Goal: Complete application form: Complete application form

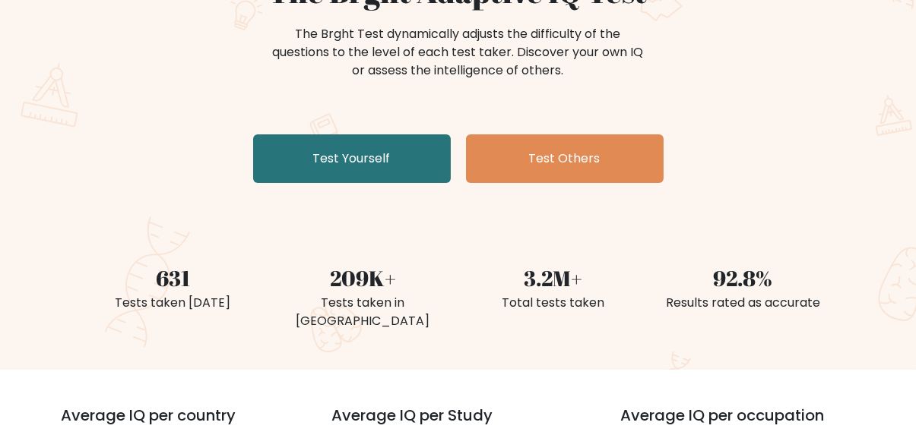
scroll to position [152, 0]
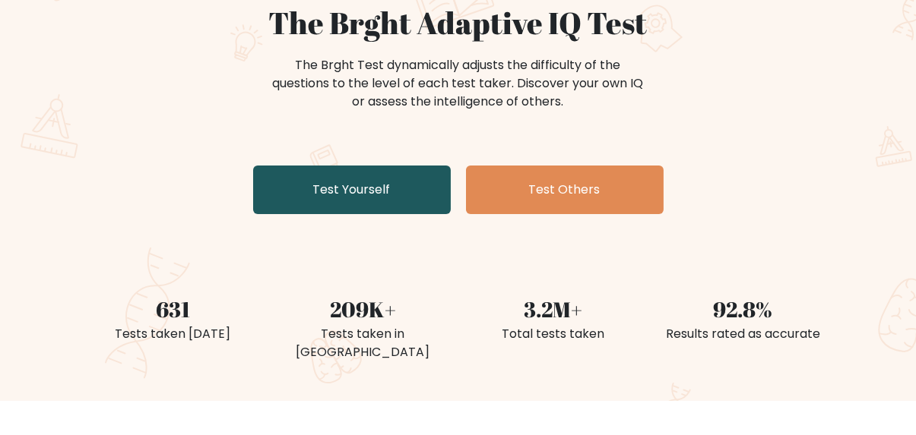
click at [397, 202] on link "Test Yourself" at bounding box center [352, 190] width 198 height 49
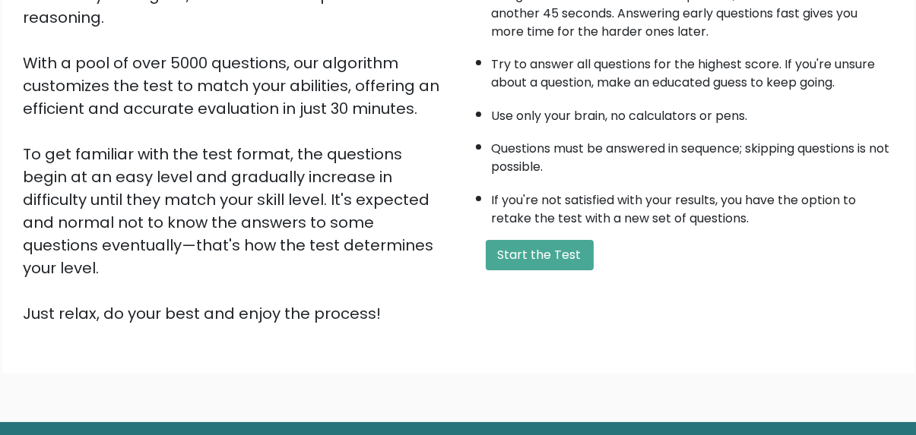
scroll to position [260, 0]
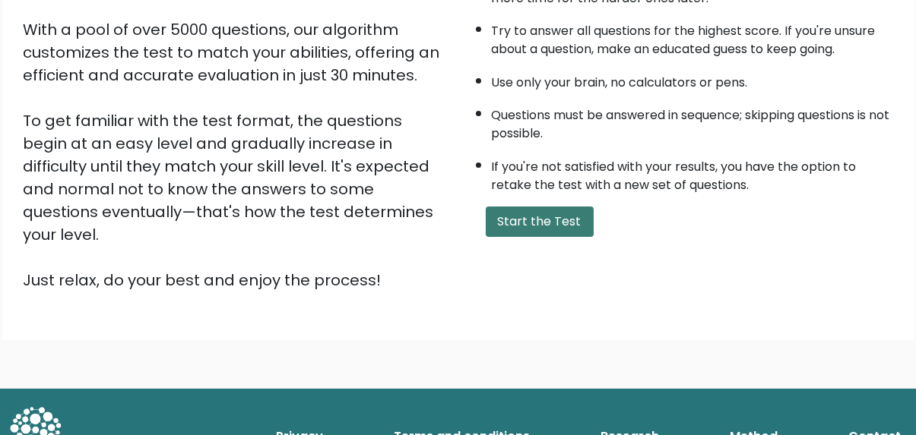
click at [540, 223] on button "Start the Test" at bounding box center [540, 222] width 108 height 30
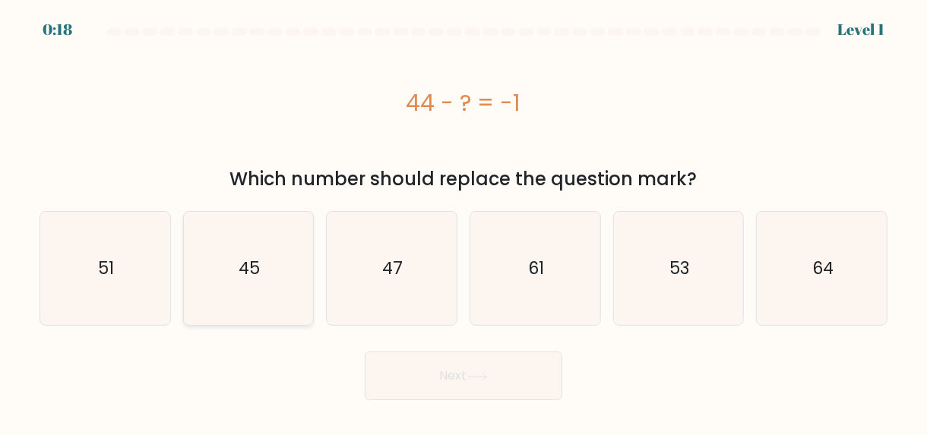
click at [256, 276] on text "45" at bounding box center [249, 269] width 21 height 24
click at [464, 222] on input "b. 45" at bounding box center [464, 220] width 1 height 4
radio input "true"
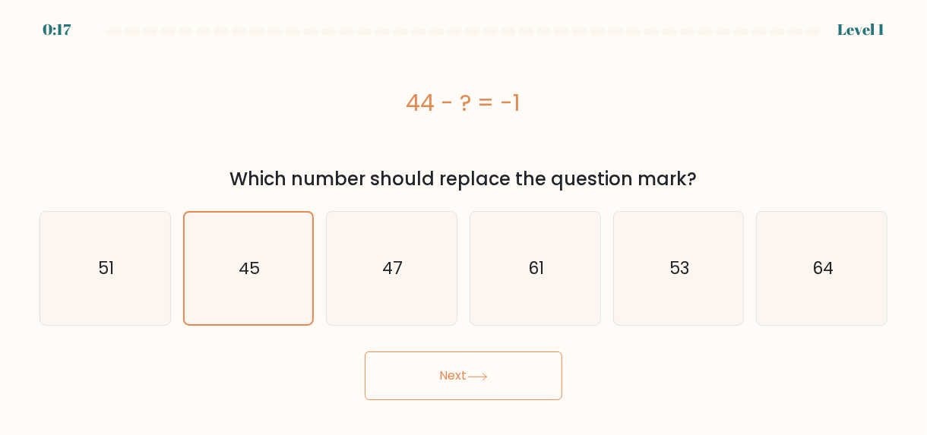
click at [464, 373] on button "Next" at bounding box center [464, 376] width 198 height 49
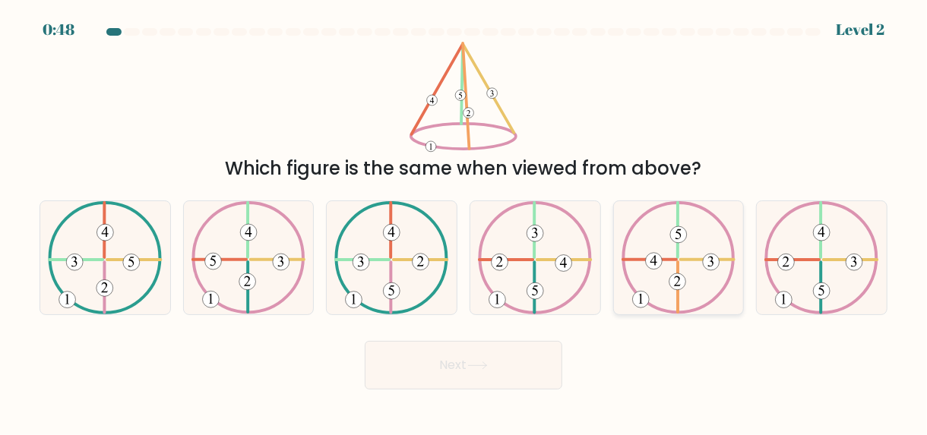
click at [673, 264] on icon at bounding box center [679, 257] width 115 height 113
click at [464, 222] on input "e." at bounding box center [464, 220] width 1 height 4
radio input "true"
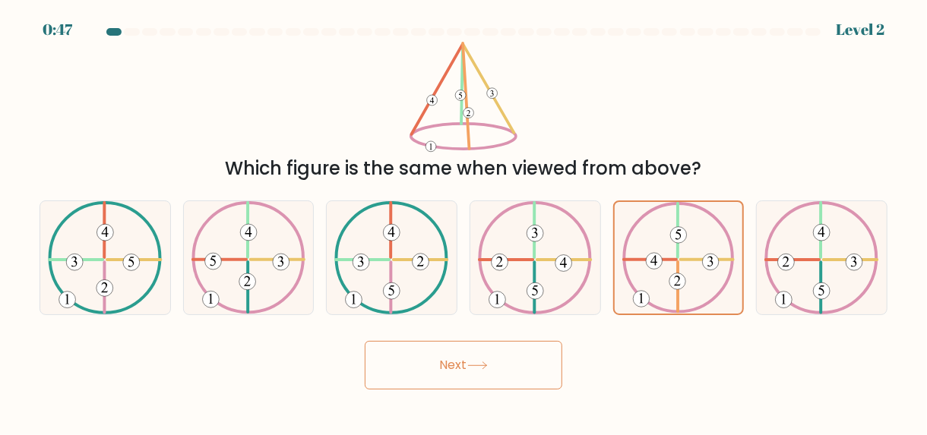
click at [503, 356] on button "Next" at bounding box center [464, 365] width 198 height 49
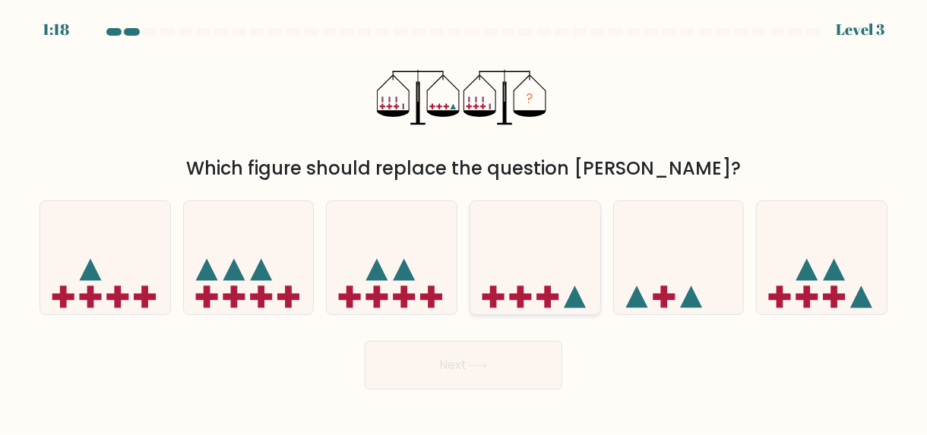
click at [519, 290] on rect at bounding box center [520, 297] width 7 height 22
click at [464, 222] on input "d." at bounding box center [464, 220] width 1 height 4
radio input "true"
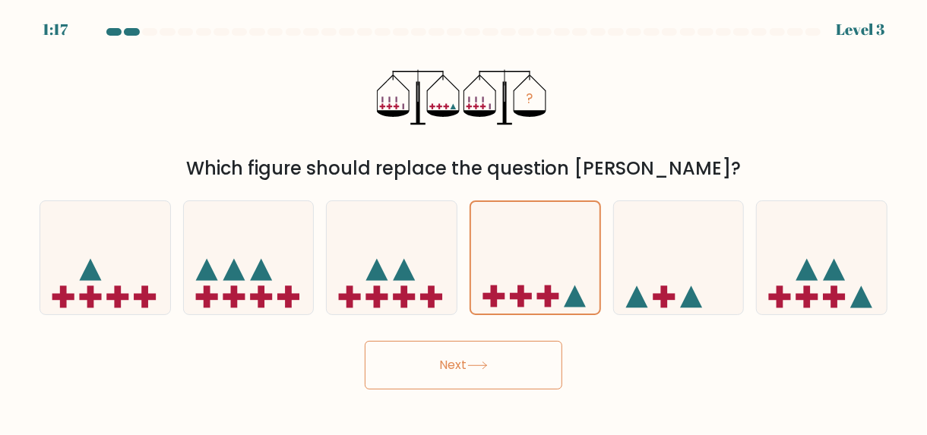
click at [457, 369] on button "Next" at bounding box center [464, 365] width 198 height 49
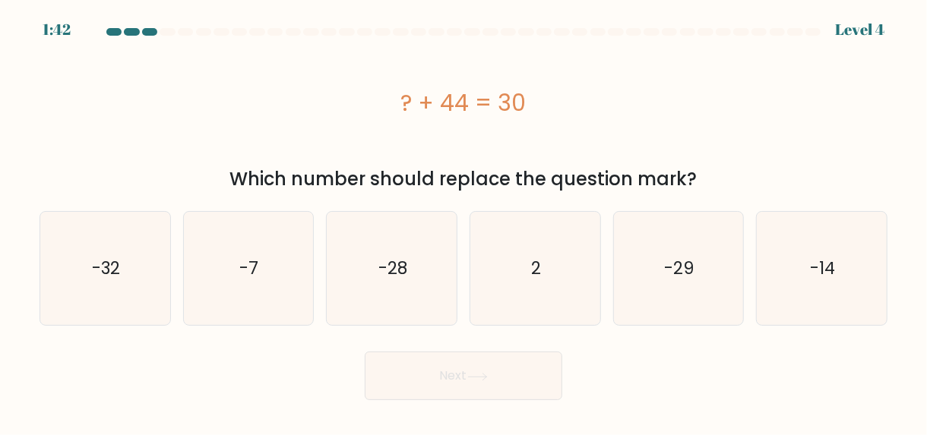
click at [616, 368] on div "Next" at bounding box center [463, 372] width 866 height 56
click at [809, 263] on icon "-14" at bounding box center [821, 268] width 113 height 113
click at [464, 222] on input "f. -14" at bounding box center [464, 220] width 1 height 4
radio input "true"
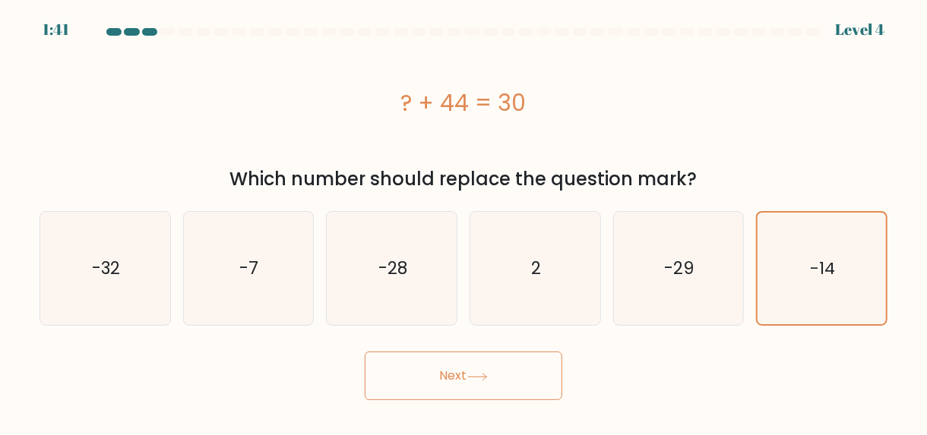
click at [496, 371] on button "Next" at bounding box center [464, 376] width 198 height 49
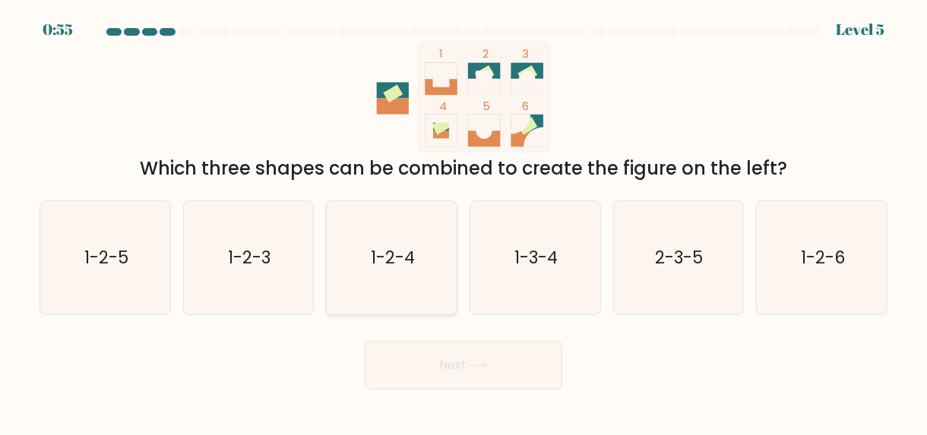
click at [422, 277] on icon "1-2-4" at bounding box center [391, 257] width 113 height 113
click at [464, 222] on input "c. 1-2-4" at bounding box center [464, 220] width 1 height 4
radio input "true"
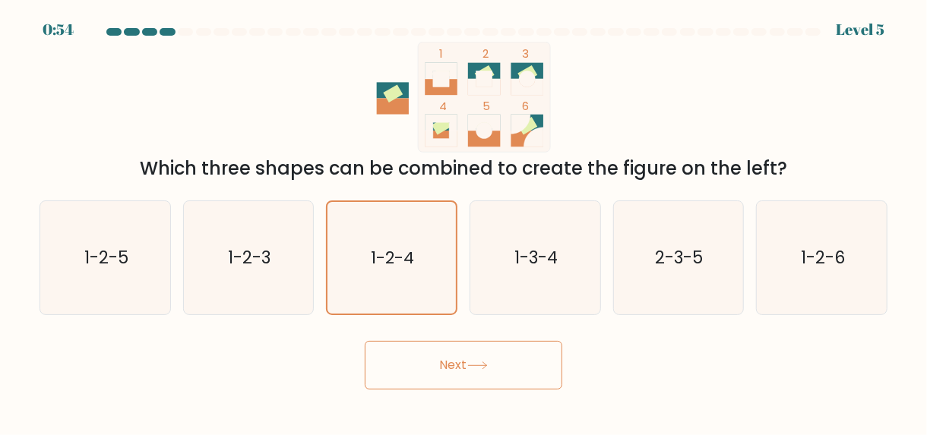
click at [470, 354] on button "Next" at bounding box center [464, 365] width 198 height 49
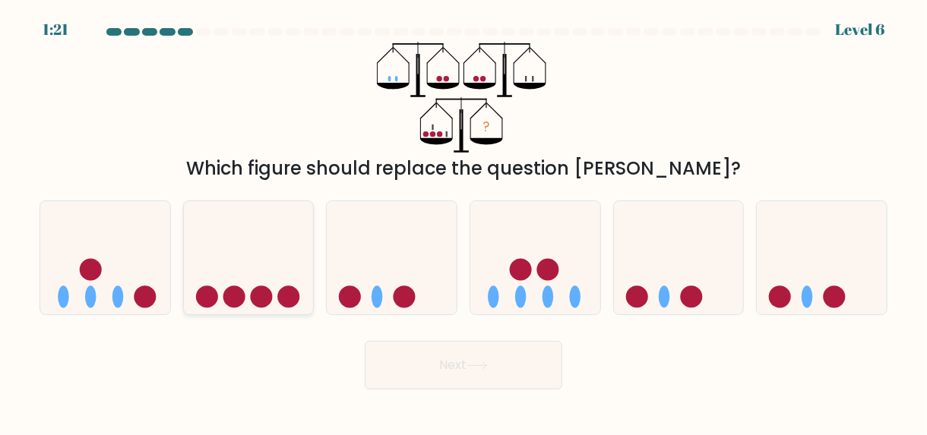
click at [253, 293] on circle at bounding box center [261, 297] width 22 height 22
click at [464, 222] on input "b." at bounding box center [464, 220] width 1 height 4
radio input "true"
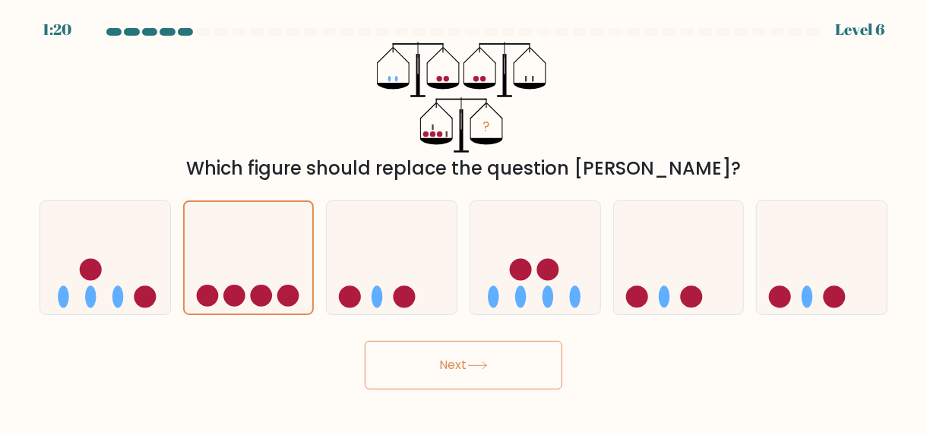
click at [486, 367] on icon at bounding box center [477, 365] width 18 height 7
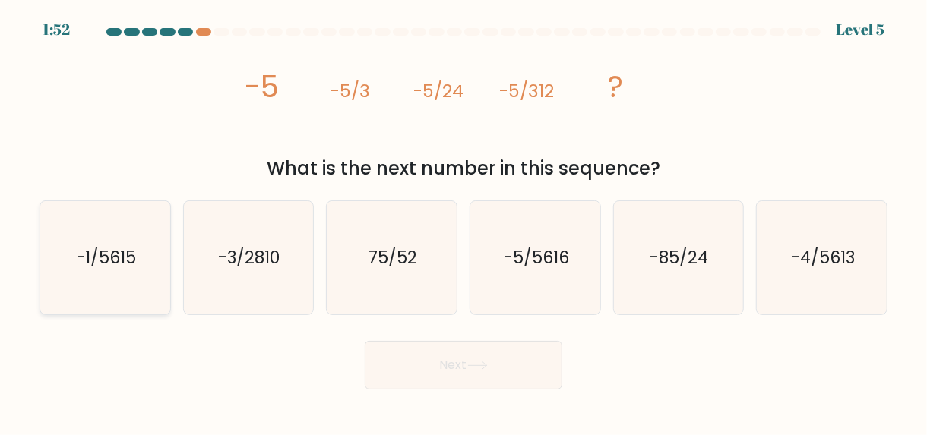
click at [81, 246] on text "-1/5615" at bounding box center [106, 258] width 60 height 24
click at [464, 222] on input "a. -1/5615" at bounding box center [464, 220] width 1 height 4
radio input "true"
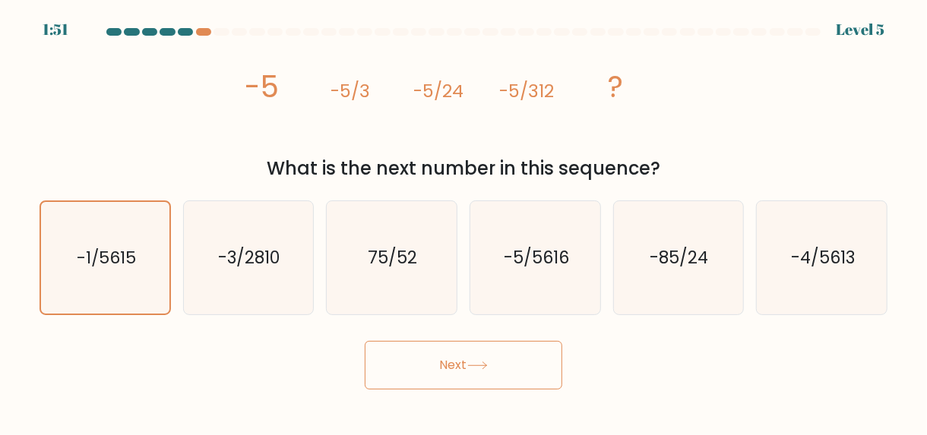
click at [515, 369] on button "Next" at bounding box center [464, 365] width 198 height 49
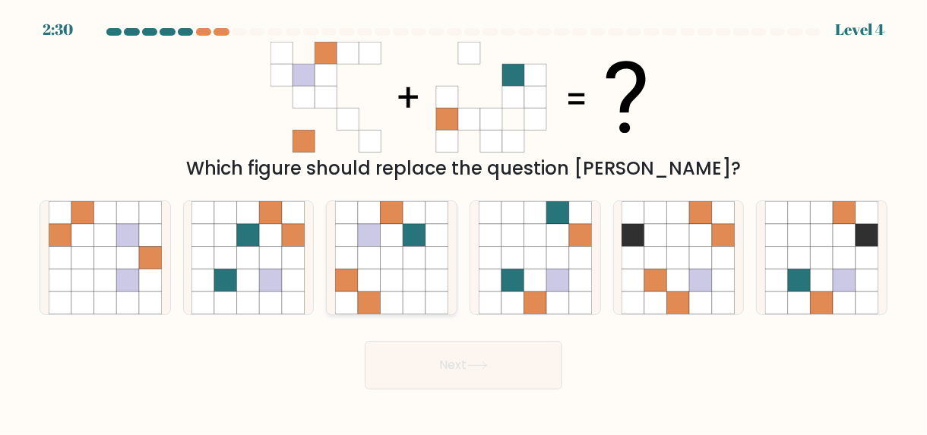
click at [388, 235] on icon at bounding box center [392, 235] width 23 height 23
click at [464, 222] on input "c." at bounding box center [464, 220] width 1 height 4
radio input "true"
click at [495, 356] on button "Next" at bounding box center [464, 365] width 198 height 49
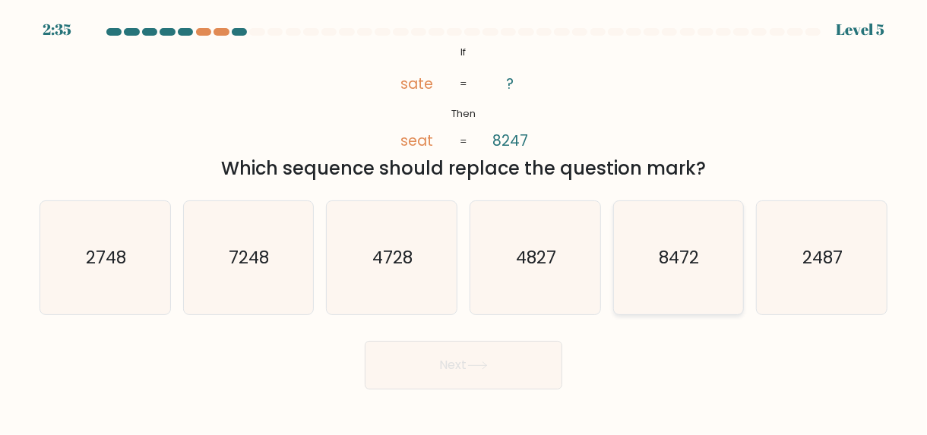
click at [683, 262] on text "8472" at bounding box center [680, 258] width 40 height 24
click at [464, 222] on input "e. 8472" at bounding box center [464, 220] width 1 height 4
radio input "true"
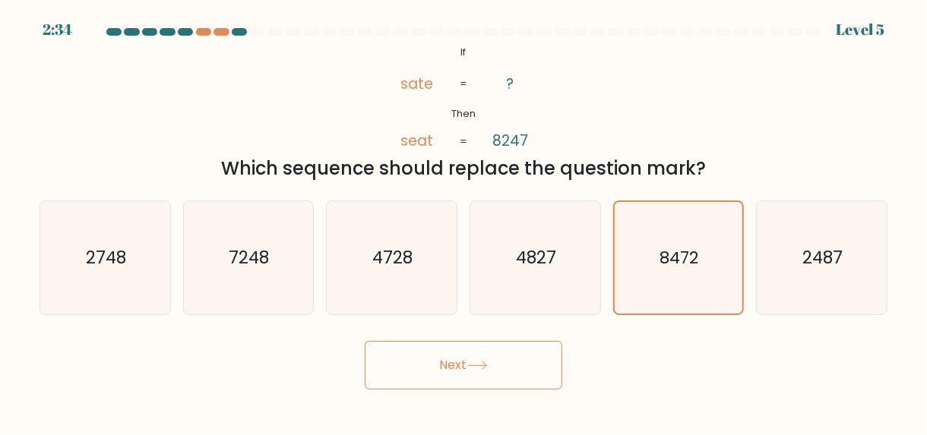
click at [476, 362] on icon at bounding box center [477, 366] width 21 height 8
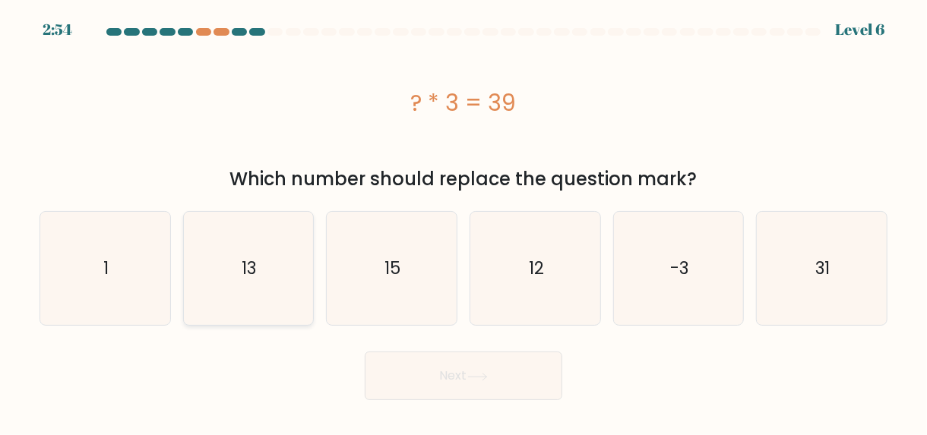
click at [248, 280] on text "13" at bounding box center [249, 269] width 14 height 24
click at [464, 222] on input "b. 13" at bounding box center [464, 220] width 1 height 4
radio input "true"
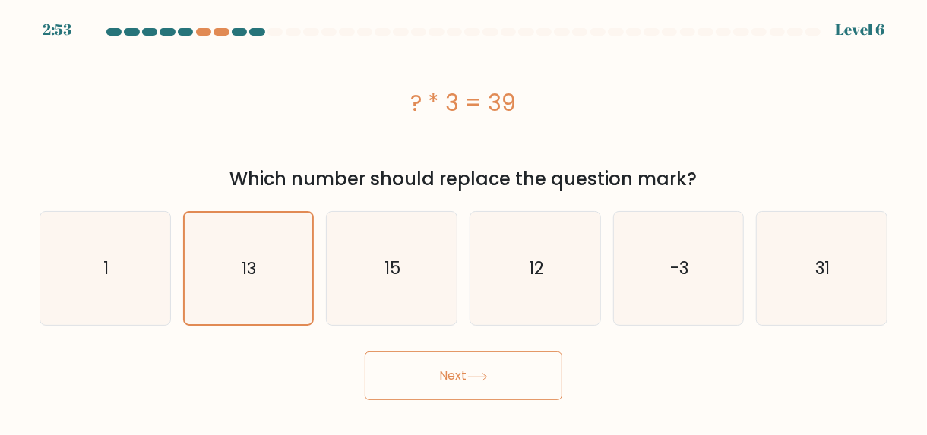
click at [459, 364] on button "Next" at bounding box center [464, 376] width 198 height 49
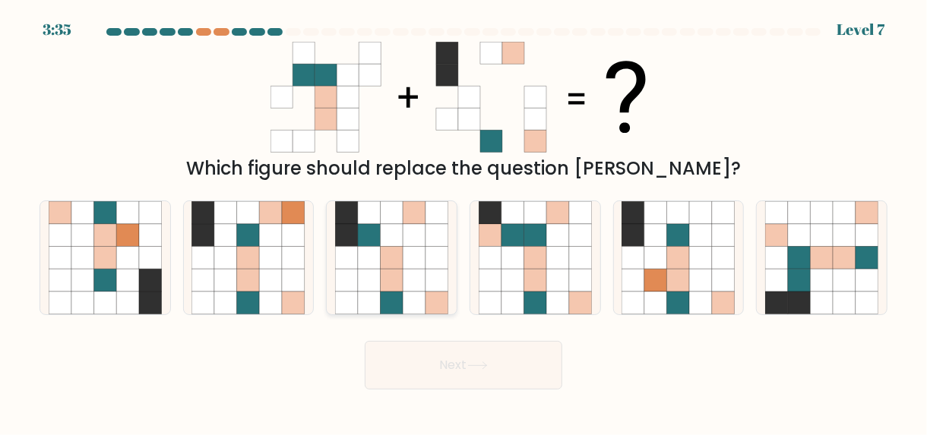
click at [415, 271] on icon at bounding box center [414, 280] width 23 height 23
click at [464, 222] on input "c." at bounding box center [464, 220] width 1 height 4
radio input "true"
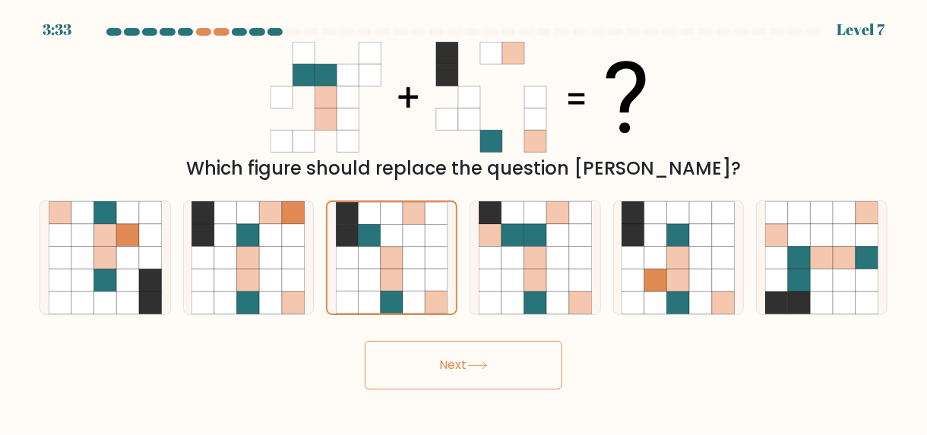
click at [469, 357] on button "Next" at bounding box center [464, 365] width 198 height 49
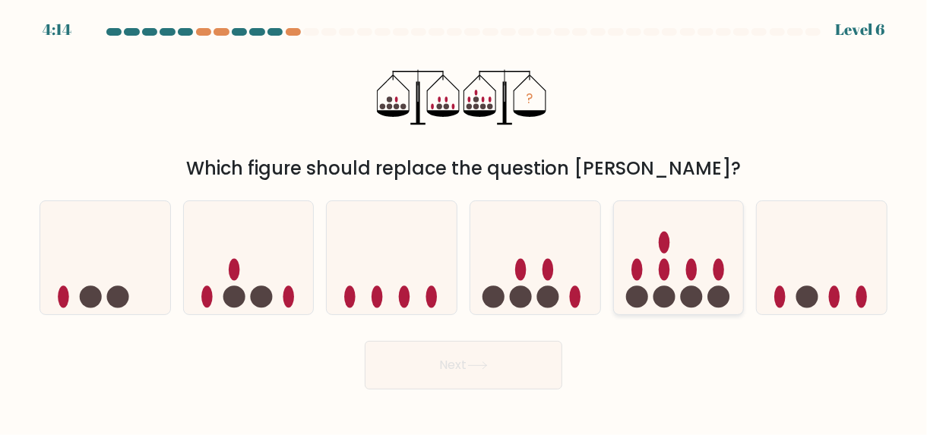
click at [691, 265] on ellipse at bounding box center [691, 269] width 11 height 22
click at [464, 222] on input "e." at bounding box center [464, 220] width 1 height 4
radio input "true"
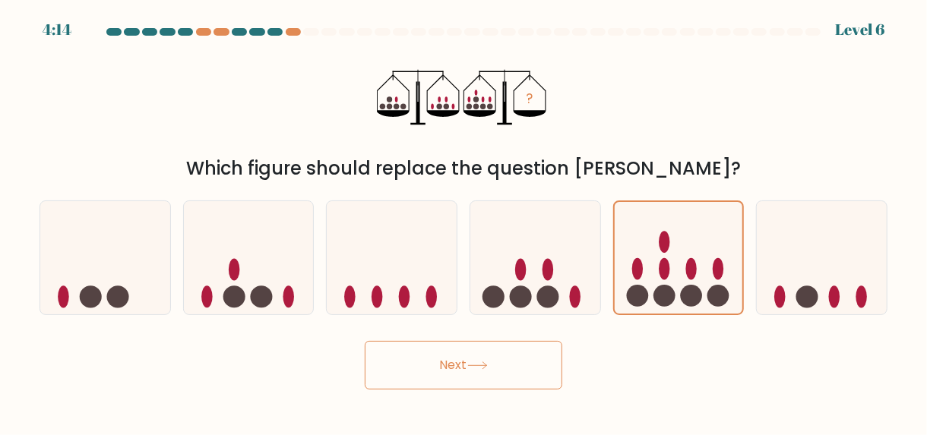
click at [495, 375] on button "Next" at bounding box center [464, 365] width 198 height 49
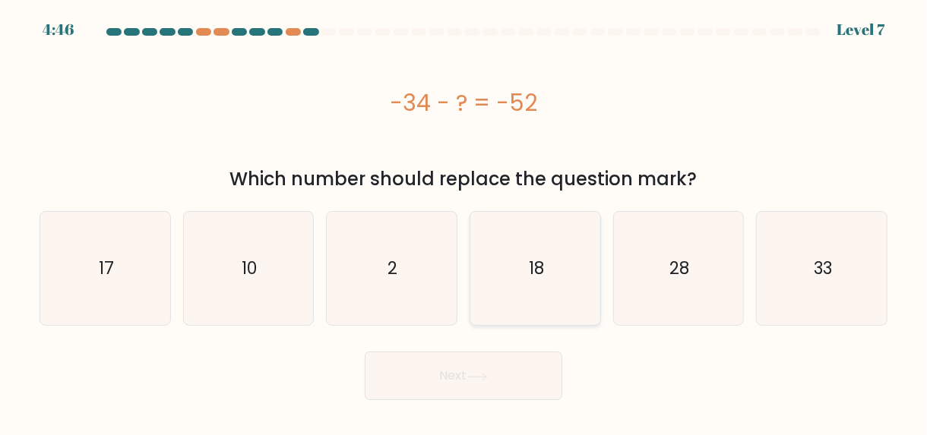
click at [540, 280] on text "18" at bounding box center [536, 269] width 15 height 24
click at [464, 222] on input "d. 18" at bounding box center [464, 220] width 1 height 4
radio input "true"
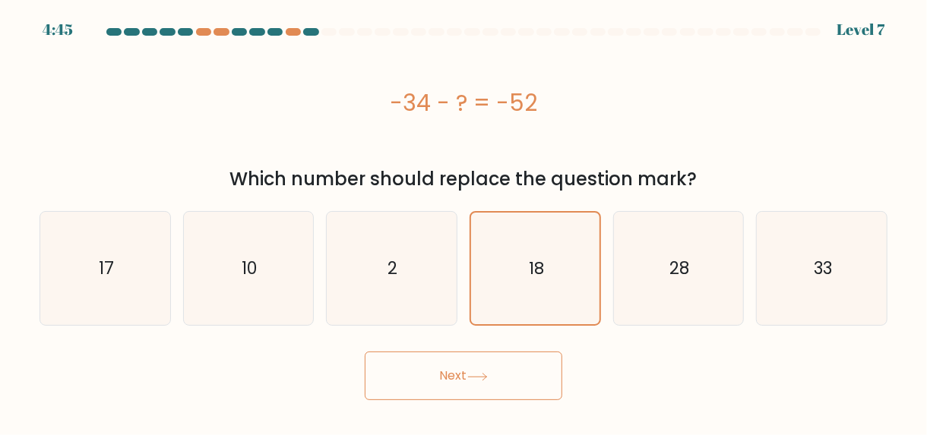
click at [465, 378] on button "Next" at bounding box center [464, 376] width 198 height 49
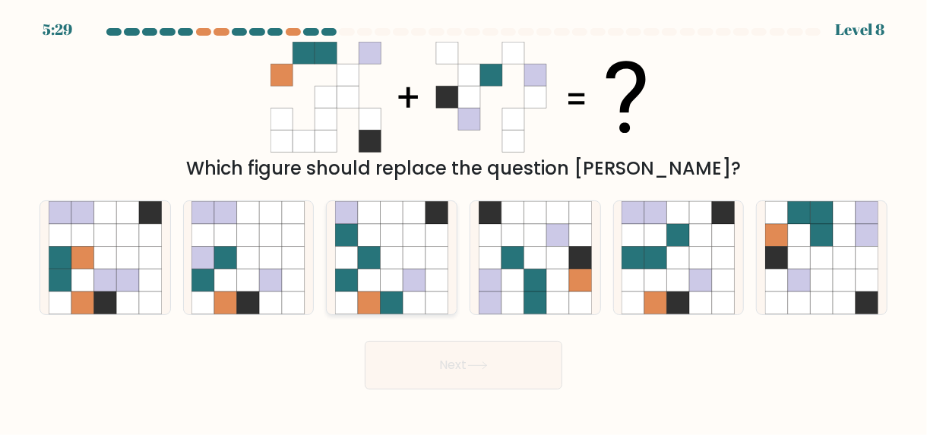
click at [374, 280] on icon at bounding box center [369, 280] width 23 height 23
click at [464, 222] on input "c." at bounding box center [464, 220] width 1 height 4
radio input "true"
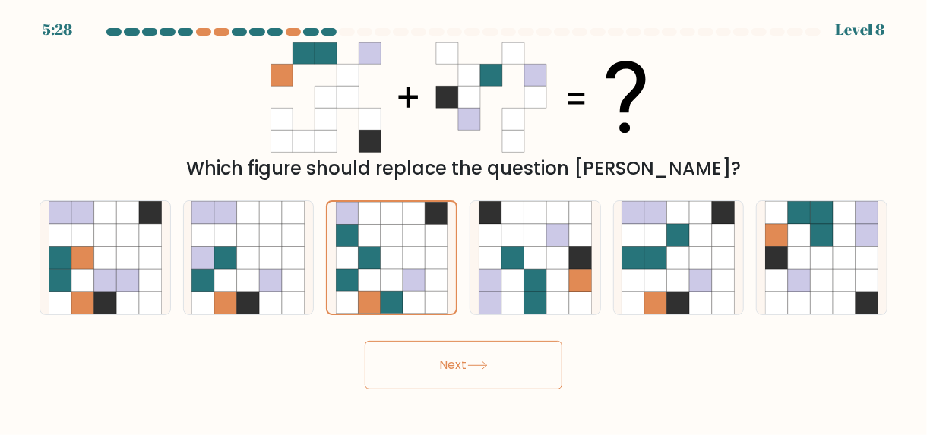
click at [461, 371] on button "Next" at bounding box center [464, 365] width 198 height 49
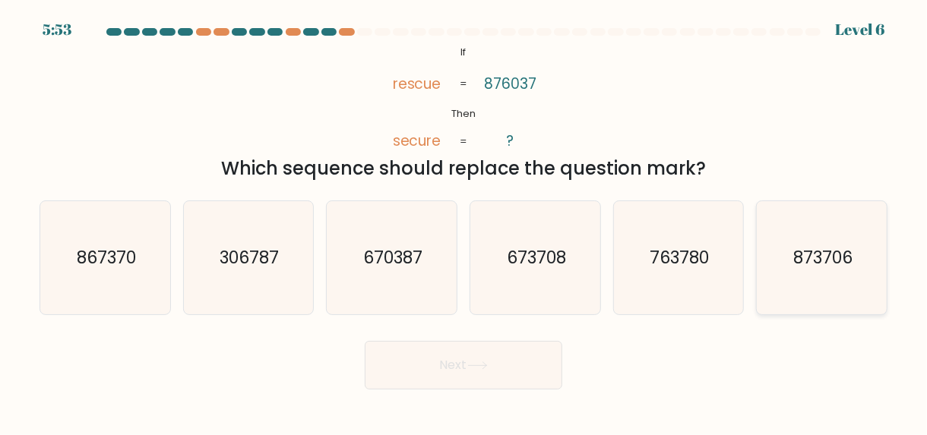
click at [815, 271] on icon "873706" at bounding box center [821, 257] width 113 height 113
click at [464, 222] on input "f. 873706" at bounding box center [464, 220] width 1 height 4
radio input "true"
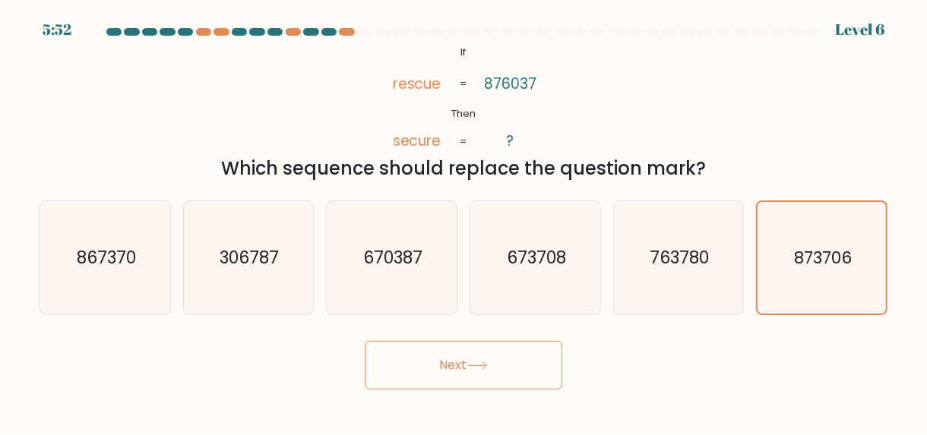
click at [499, 378] on button "Next" at bounding box center [464, 365] width 198 height 49
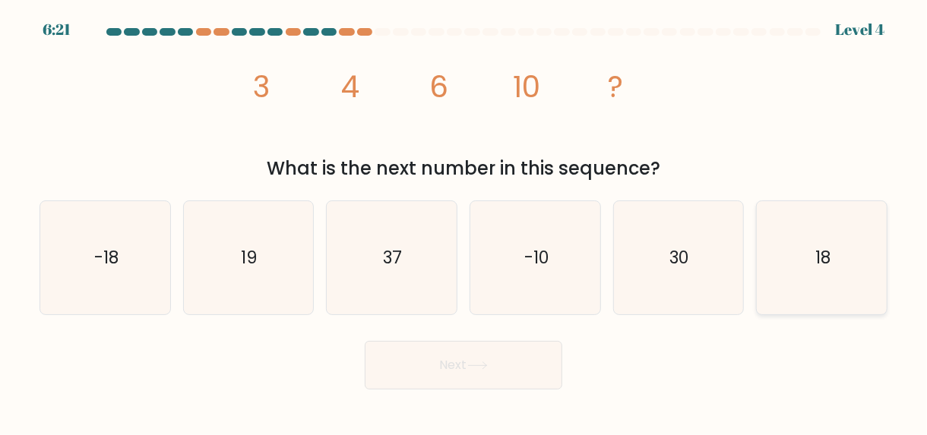
click at [840, 282] on icon "18" at bounding box center [821, 257] width 113 height 113
click at [464, 222] on input "f. 18" at bounding box center [464, 220] width 1 height 4
radio input "true"
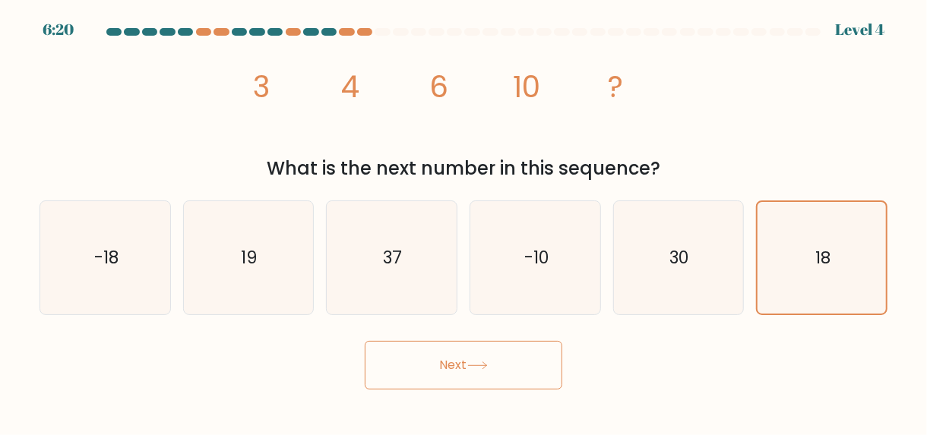
click at [479, 369] on icon at bounding box center [477, 366] width 21 height 8
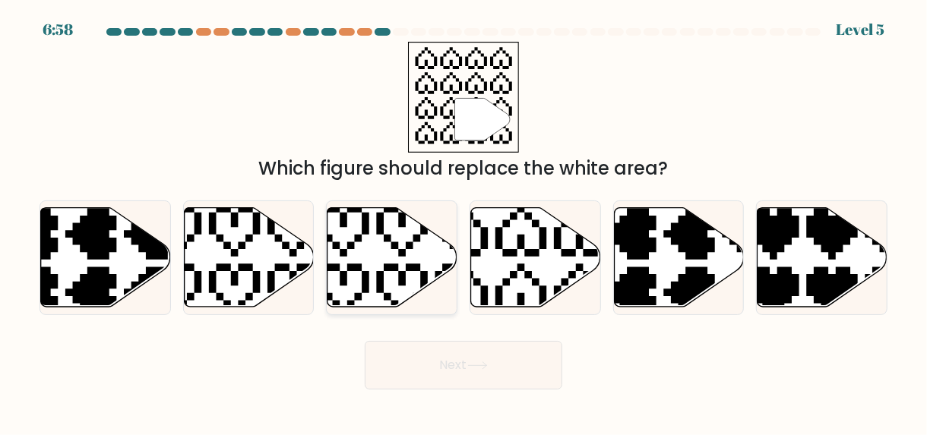
click at [379, 267] on icon at bounding box center [393, 257] width 130 height 100
click at [464, 222] on input "c." at bounding box center [464, 220] width 1 height 4
radio input "true"
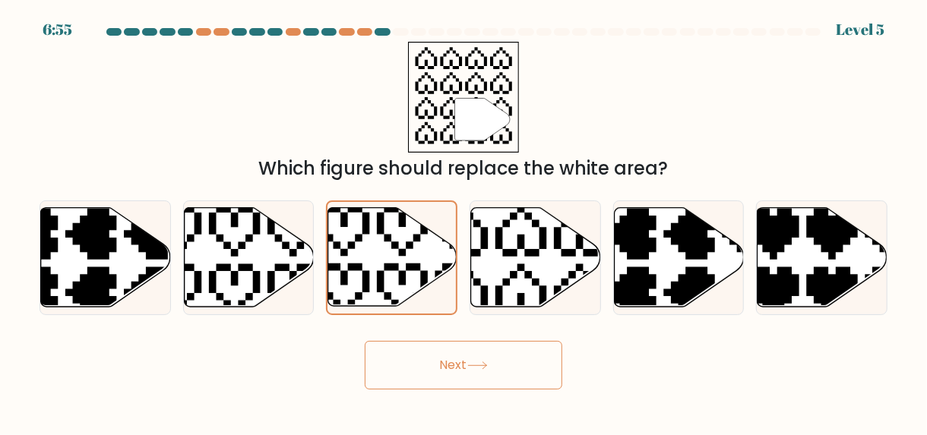
click at [470, 356] on button "Next" at bounding box center [464, 365] width 198 height 49
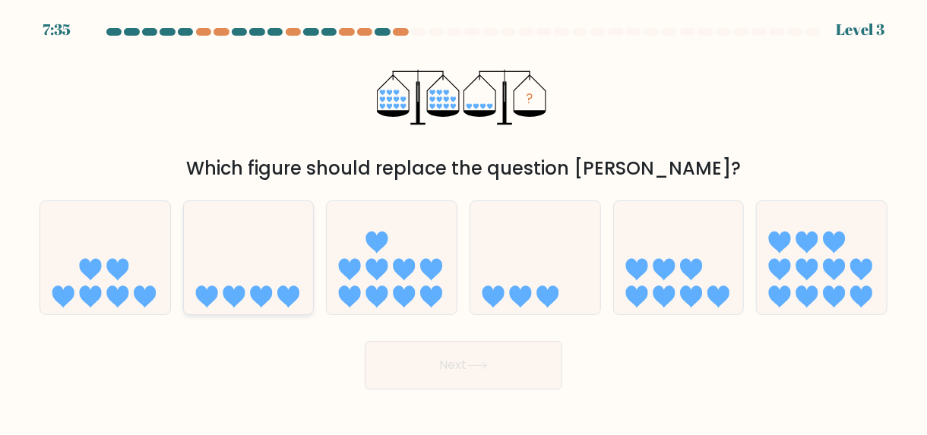
click at [286, 284] on icon at bounding box center [249, 257] width 130 height 107
click at [464, 222] on input "b." at bounding box center [464, 220] width 1 height 4
radio input "true"
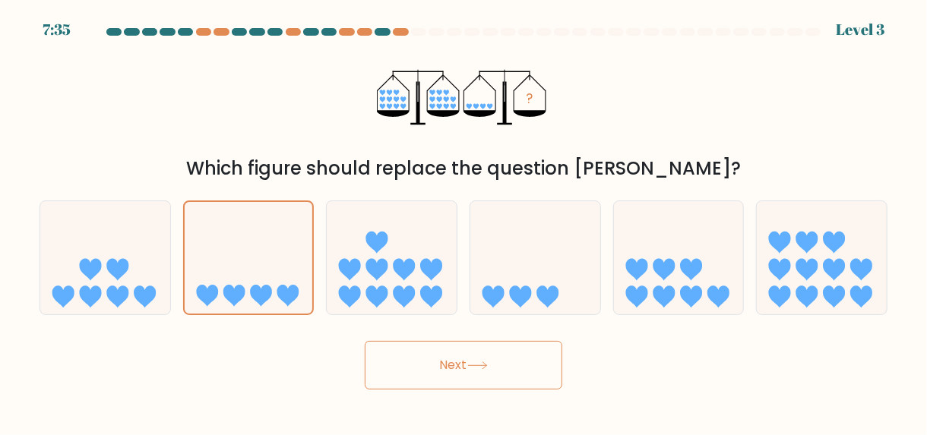
click at [518, 375] on button "Next" at bounding box center [464, 365] width 198 height 49
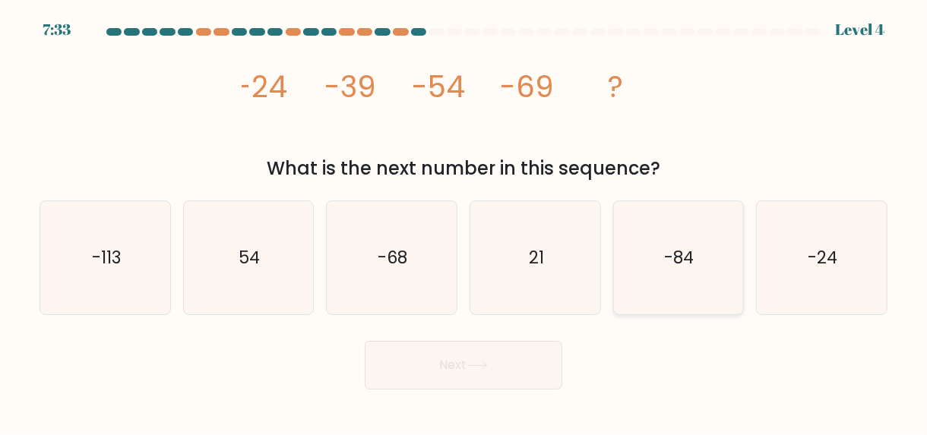
click at [657, 276] on icon "-84" at bounding box center [678, 257] width 113 height 113
click at [464, 222] on input "e. -84" at bounding box center [464, 220] width 1 height 4
radio input "true"
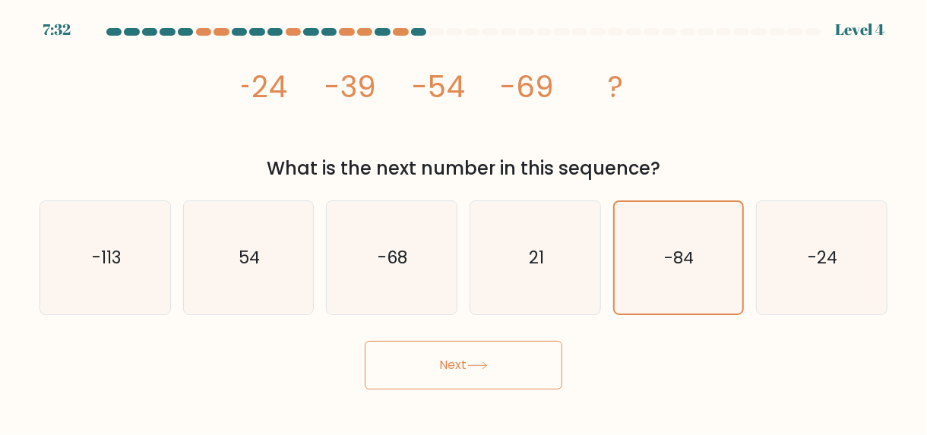
click at [470, 368] on button "Next" at bounding box center [464, 365] width 198 height 49
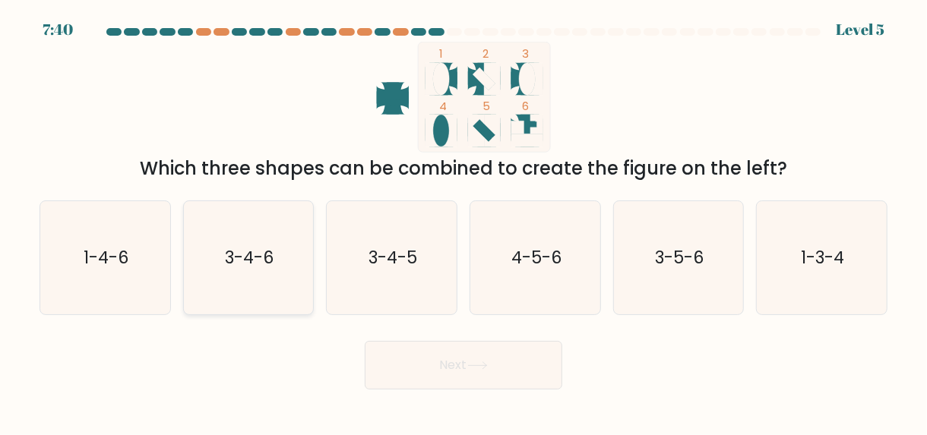
click at [247, 274] on icon "3-4-6" at bounding box center [247, 257] width 113 height 113
click at [464, 222] on input "b. 3-4-6" at bounding box center [464, 220] width 1 height 4
radio input "true"
click at [479, 376] on button "Next" at bounding box center [464, 365] width 198 height 49
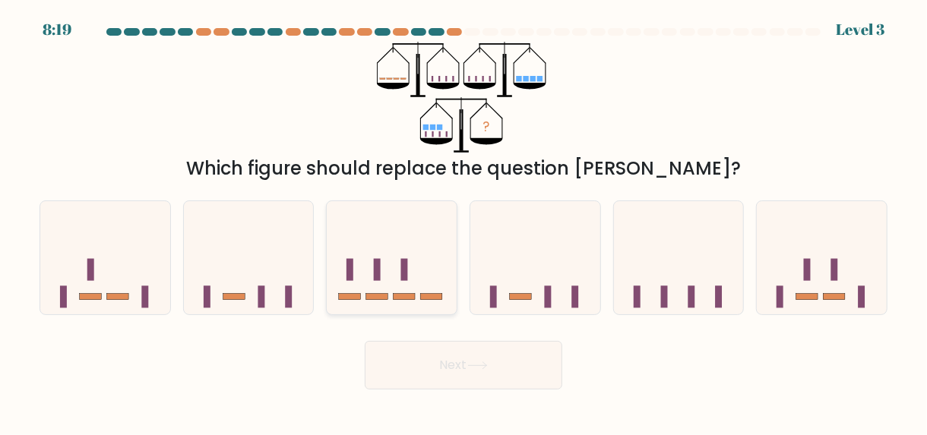
click at [411, 285] on icon at bounding box center [392, 257] width 130 height 107
click at [464, 222] on input "c." at bounding box center [464, 220] width 1 height 4
radio input "true"
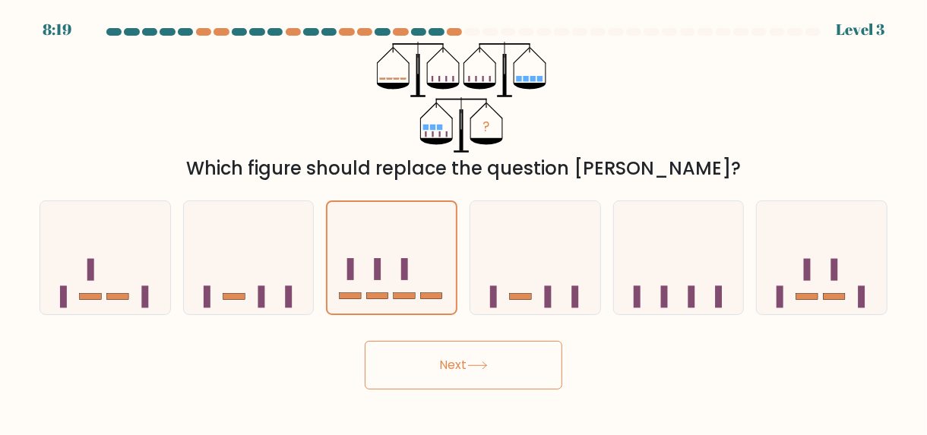
click at [480, 371] on button "Next" at bounding box center [464, 365] width 198 height 49
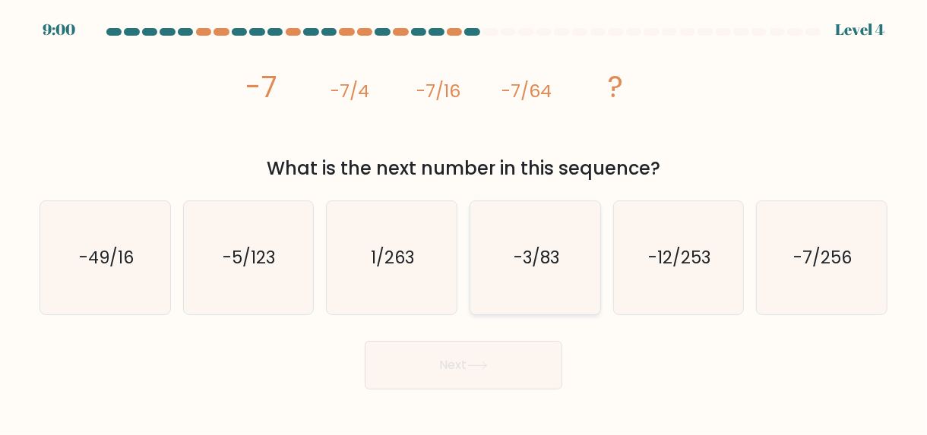
click at [531, 267] on text "-3/83" at bounding box center [537, 258] width 46 height 24
click at [464, 222] on input "d. -3/83" at bounding box center [464, 220] width 1 height 4
radio input "true"
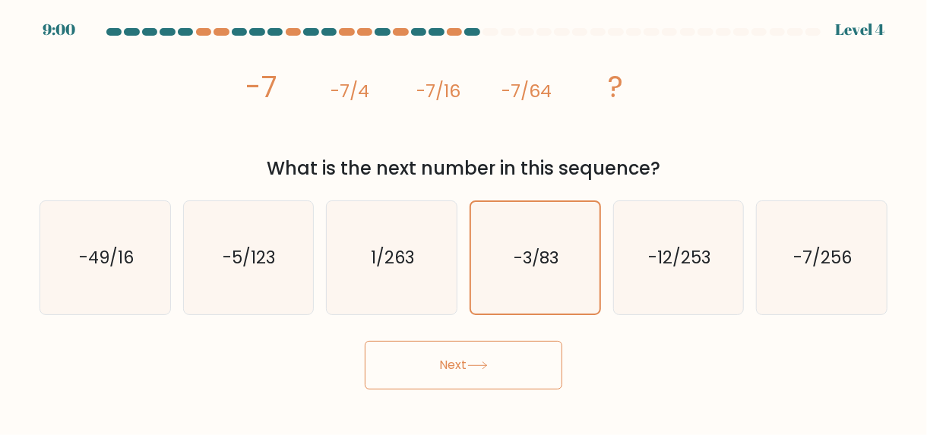
click at [467, 372] on button "Next" at bounding box center [464, 365] width 198 height 49
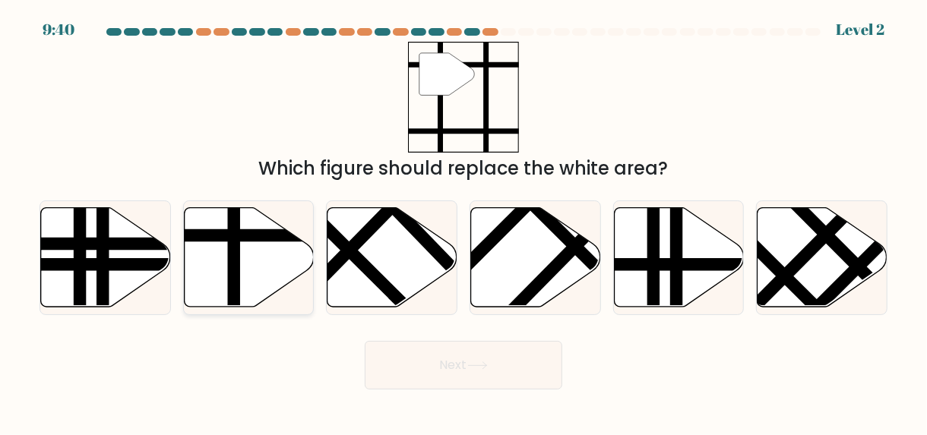
click at [234, 277] on line at bounding box center [234, 311] width 0 height 261
click at [464, 222] on input "b." at bounding box center [464, 220] width 1 height 4
radio input "true"
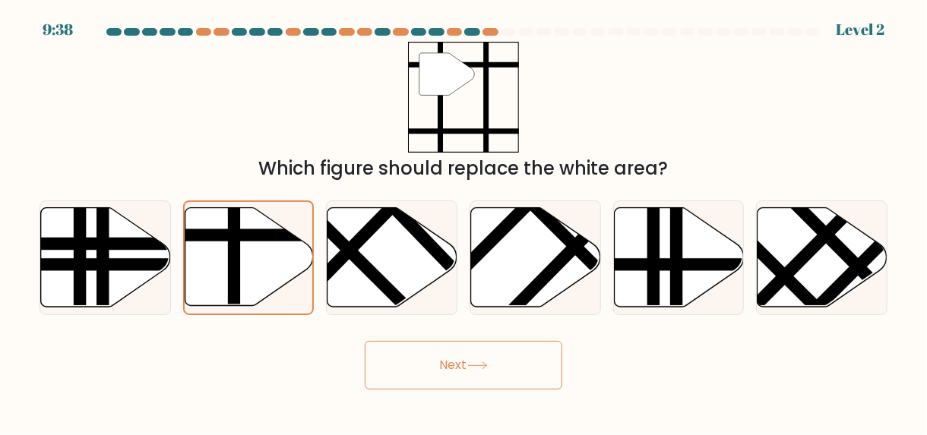
click at [467, 376] on button "Next" at bounding box center [464, 365] width 198 height 49
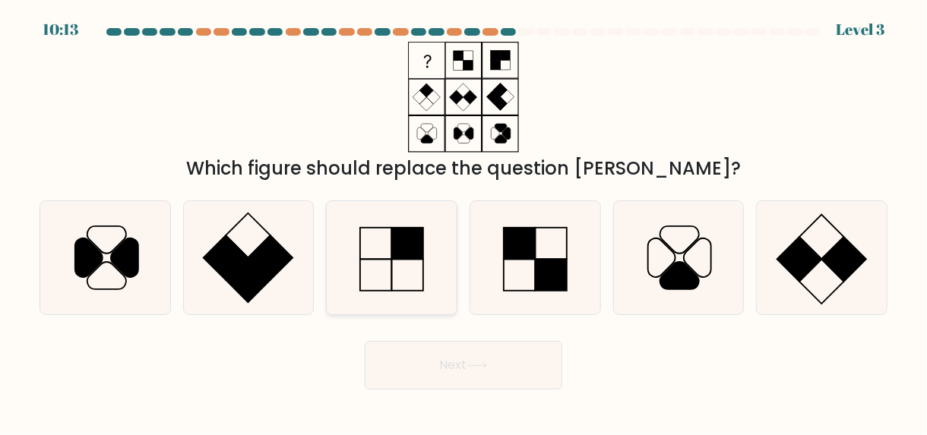
click at [411, 275] on icon at bounding box center [391, 257] width 113 height 113
click at [464, 222] on input "c." at bounding box center [464, 220] width 1 height 4
radio input "true"
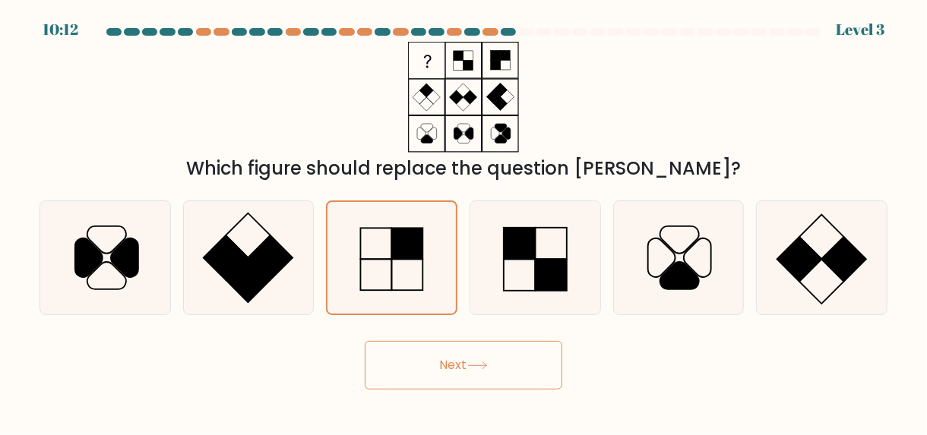
click at [452, 362] on button "Next" at bounding box center [464, 365] width 198 height 49
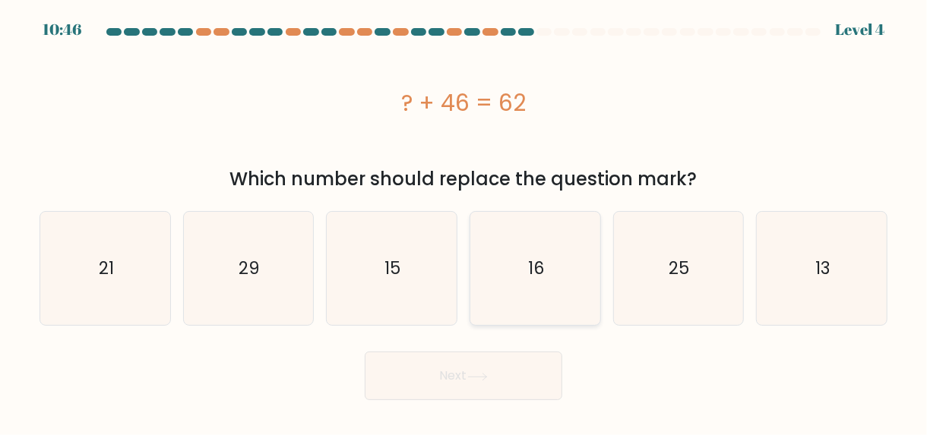
click at [521, 296] on icon "16" at bounding box center [535, 268] width 113 height 113
click at [464, 222] on input "d. 16" at bounding box center [464, 220] width 1 height 4
radio input "true"
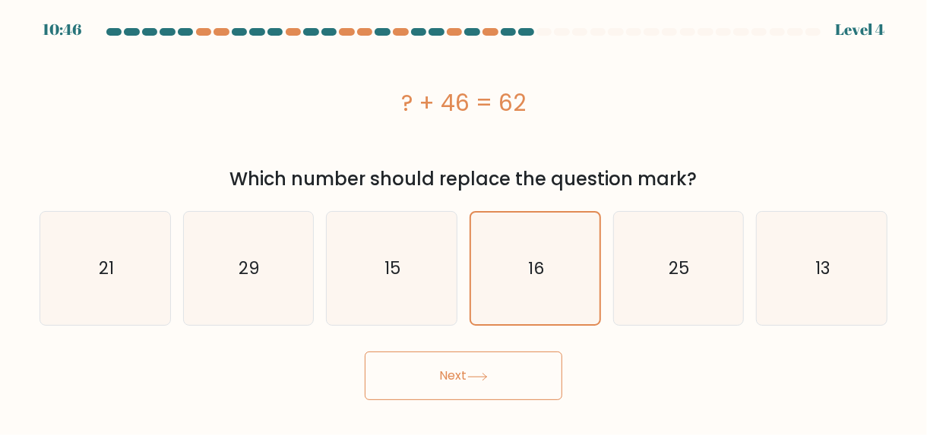
click at [482, 370] on button "Next" at bounding box center [464, 376] width 198 height 49
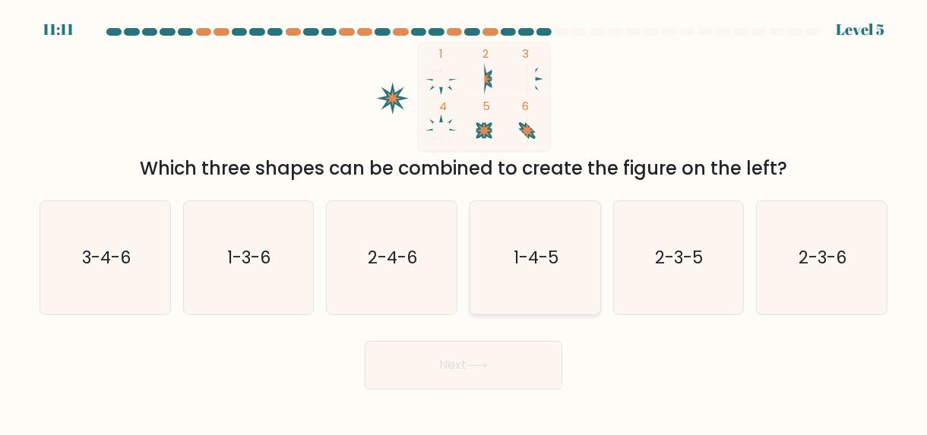
click at [592, 269] on icon "1-4-5" at bounding box center [535, 257] width 113 height 113
click at [464, 222] on input "d. 1-4-5" at bounding box center [464, 220] width 1 height 4
radio input "true"
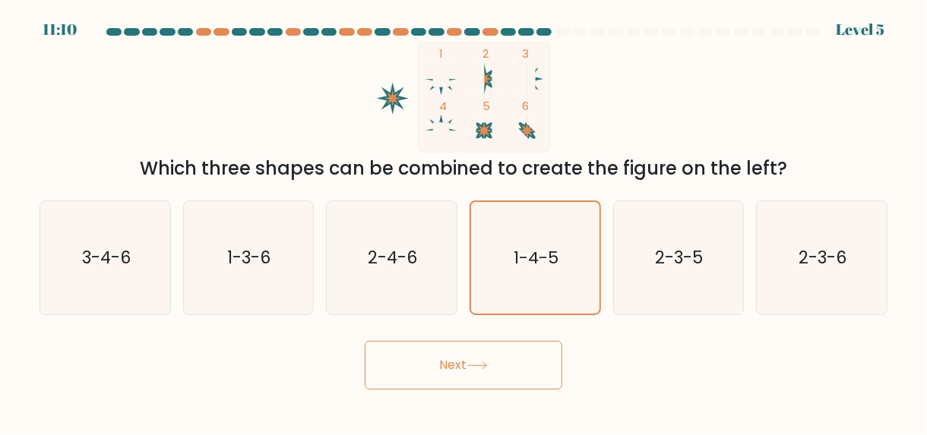
click at [483, 369] on icon at bounding box center [477, 366] width 21 height 8
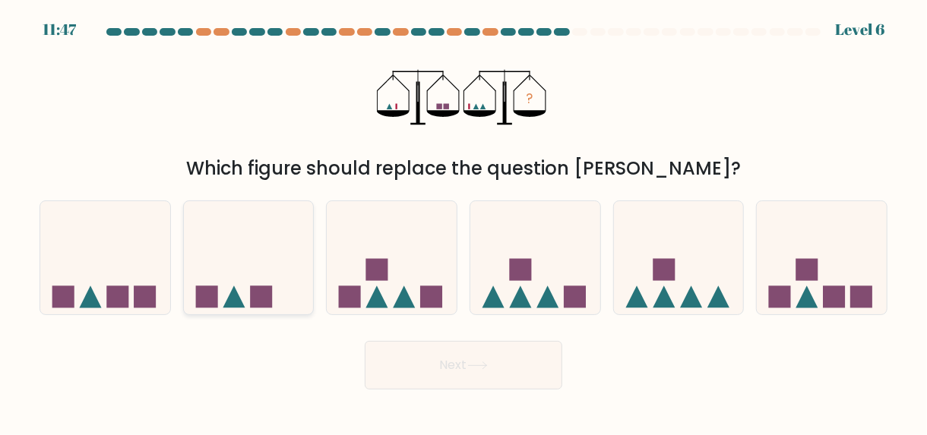
click at [249, 301] on icon at bounding box center [249, 257] width 130 height 107
click at [464, 222] on input "b." at bounding box center [464, 220] width 1 height 4
radio input "true"
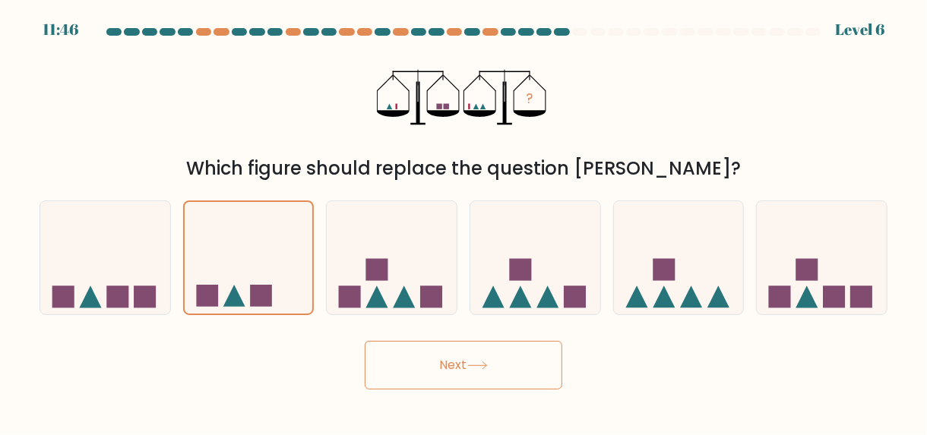
click at [454, 372] on button "Next" at bounding box center [464, 365] width 198 height 49
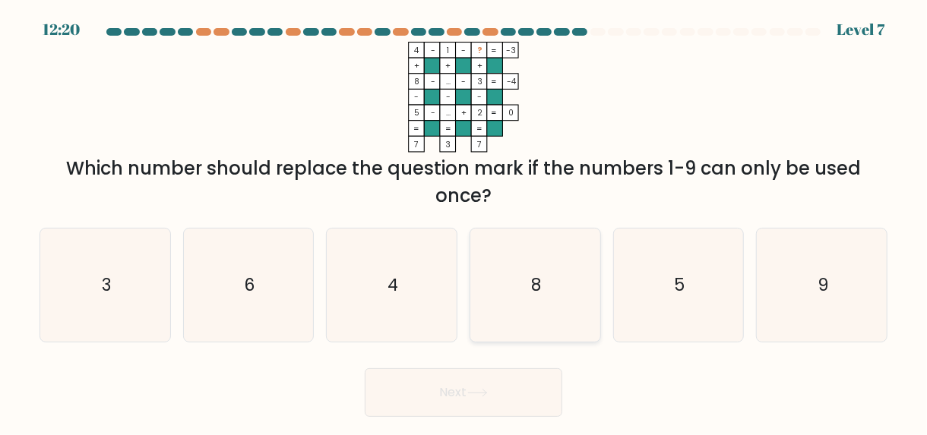
click at [516, 292] on icon "8" at bounding box center [535, 285] width 113 height 113
click at [464, 222] on input "d. 8" at bounding box center [464, 220] width 1 height 4
radio input "true"
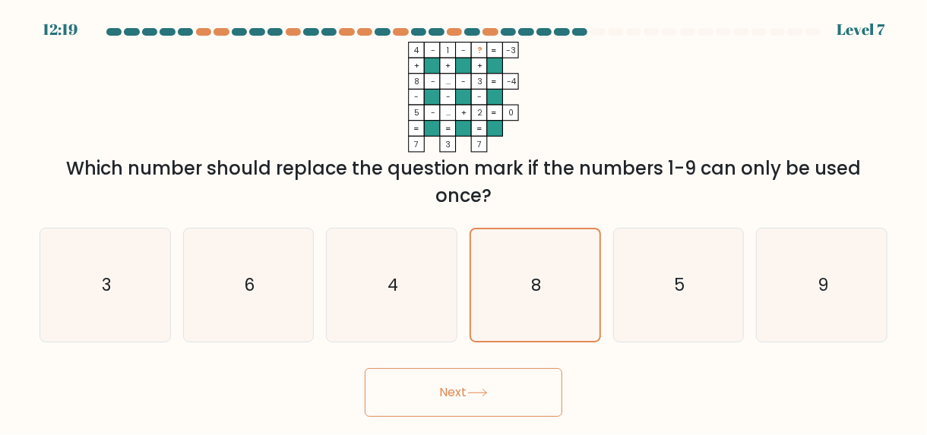
click at [470, 394] on button "Next" at bounding box center [464, 393] width 198 height 49
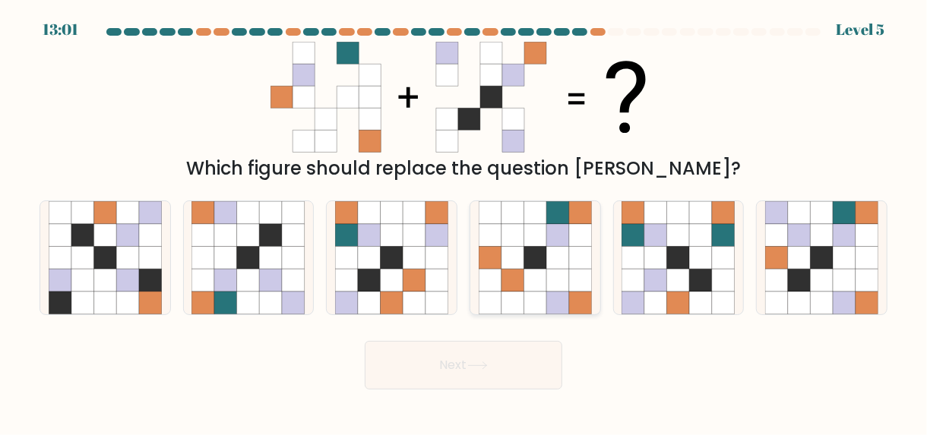
click at [549, 274] on icon at bounding box center [557, 280] width 23 height 23
click at [464, 222] on input "d." at bounding box center [464, 220] width 1 height 4
radio input "true"
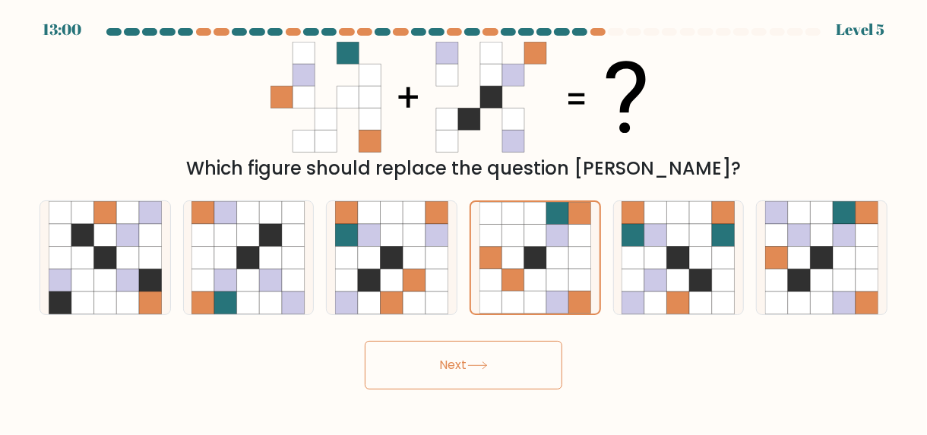
click at [521, 381] on button "Next" at bounding box center [464, 365] width 198 height 49
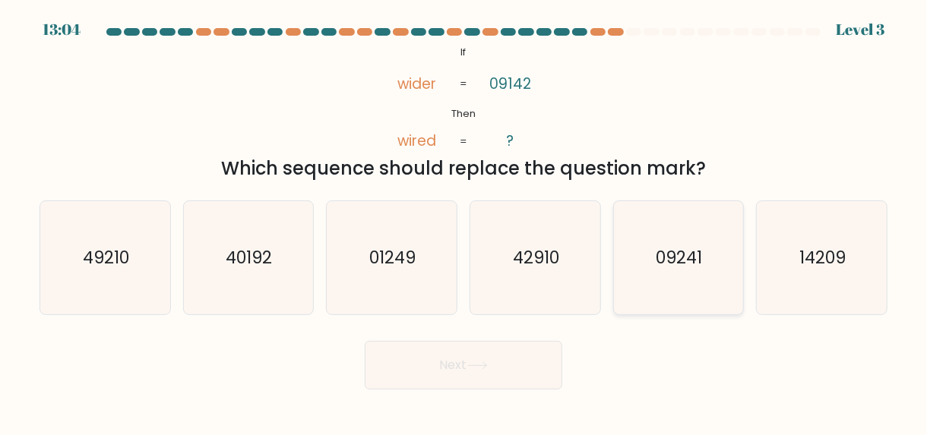
click at [685, 271] on icon "09241" at bounding box center [678, 257] width 113 height 113
click at [464, 222] on input "e. 09241" at bounding box center [464, 220] width 1 height 4
radio input "true"
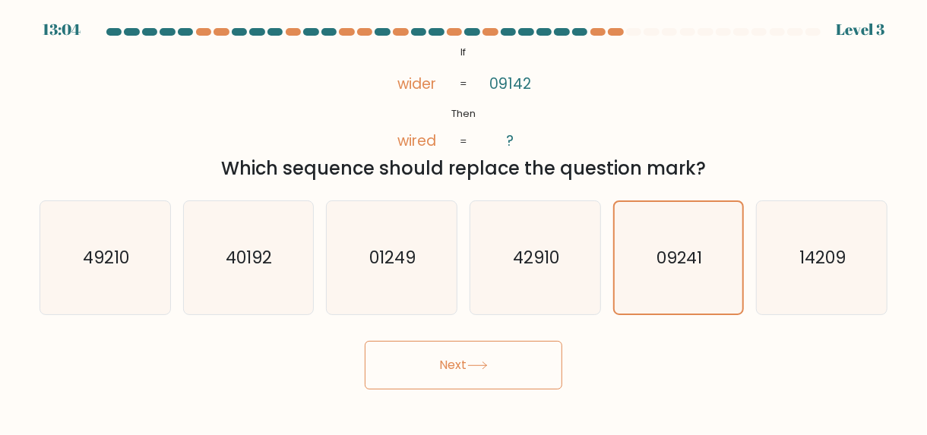
click at [469, 368] on button "Next" at bounding box center [464, 365] width 198 height 49
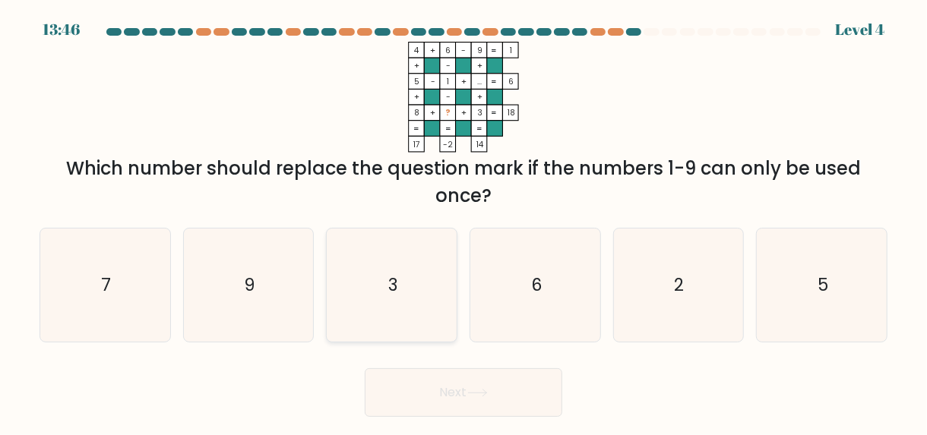
click at [416, 289] on icon "3" at bounding box center [391, 285] width 113 height 113
click at [464, 222] on input "c. 3" at bounding box center [464, 220] width 1 height 4
radio input "true"
click at [466, 388] on button "Next" at bounding box center [464, 393] width 198 height 49
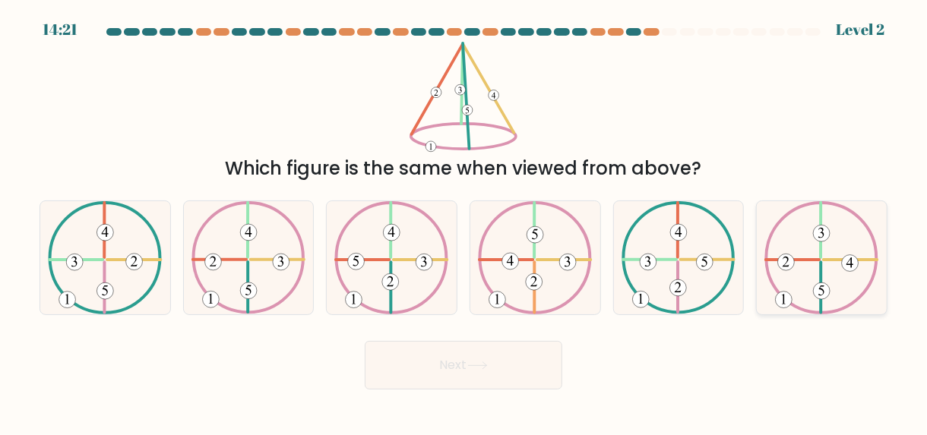
click at [812, 280] on icon at bounding box center [821, 257] width 115 height 113
click at [464, 222] on input "f." at bounding box center [464, 220] width 1 height 4
radio input "true"
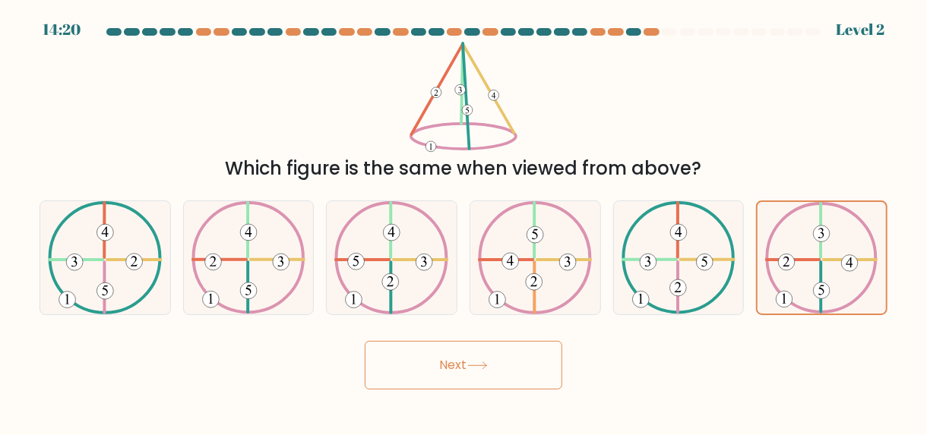
click at [494, 369] on button "Next" at bounding box center [464, 365] width 198 height 49
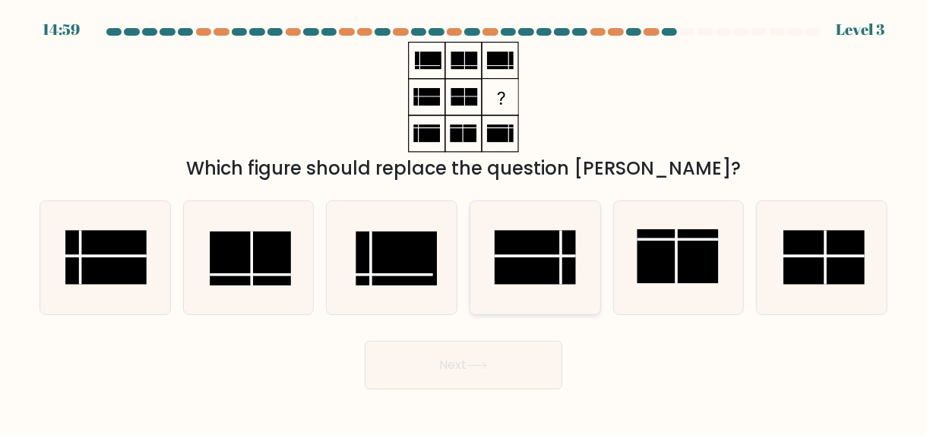
click at [532, 256] on line at bounding box center [535, 256] width 81 height 0
click at [464, 222] on input "d." at bounding box center [464, 220] width 1 height 4
radio input "true"
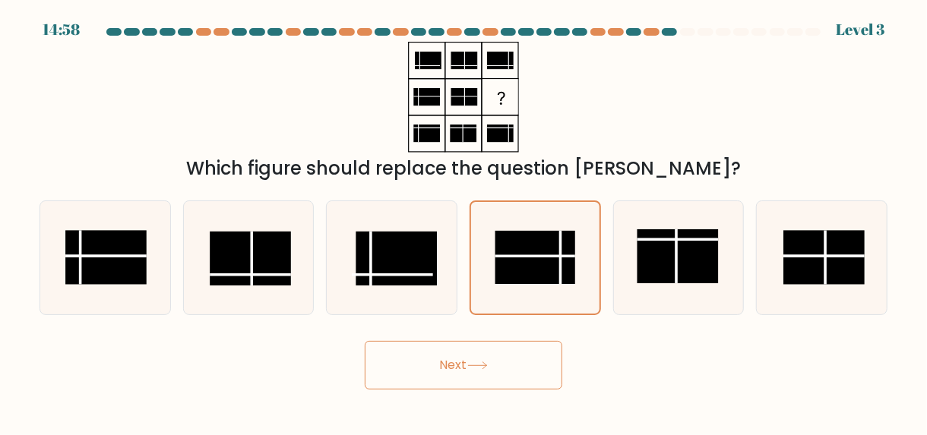
click at [484, 371] on button "Next" at bounding box center [464, 365] width 198 height 49
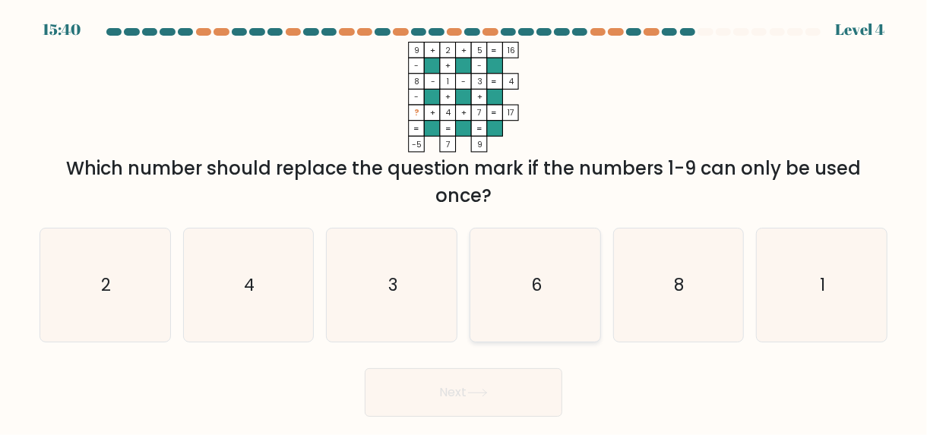
click at [530, 284] on icon "6" at bounding box center [535, 285] width 113 height 113
click at [464, 222] on input "d. 6" at bounding box center [464, 220] width 1 height 4
radio input "true"
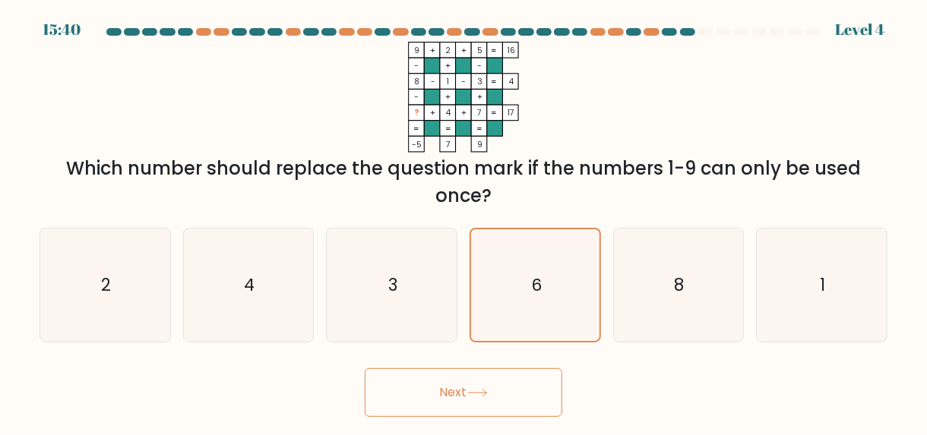
click at [503, 387] on button "Next" at bounding box center [464, 393] width 198 height 49
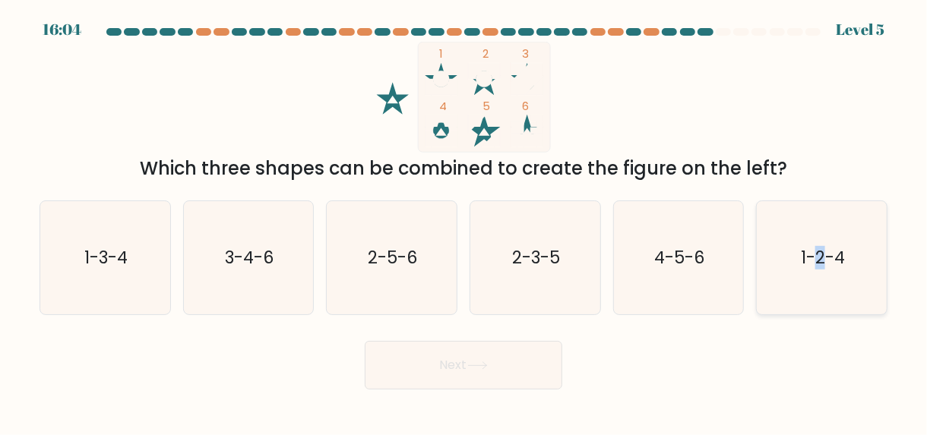
click at [820, 268] on text "1-2-4" at bounding box center [823, 258] width 44 height 24
click at [494, 378] on button "Next" at bounding box center [464, 365] width 198 height 49
click at [799, 286] on icon "1-2-4" at bounding box center [821, 257] width 113 height 113
click at [464, 222] on input "f. 1-2-4" at bounding box center [464, 220] width 1 height 4
radio input "true"
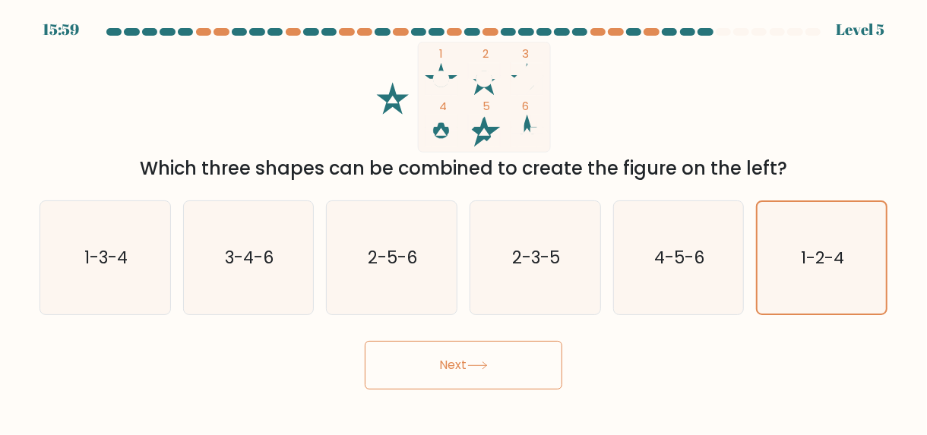
click at [488, 368] on icon at bounding box center [477, 366] width 21 height 8
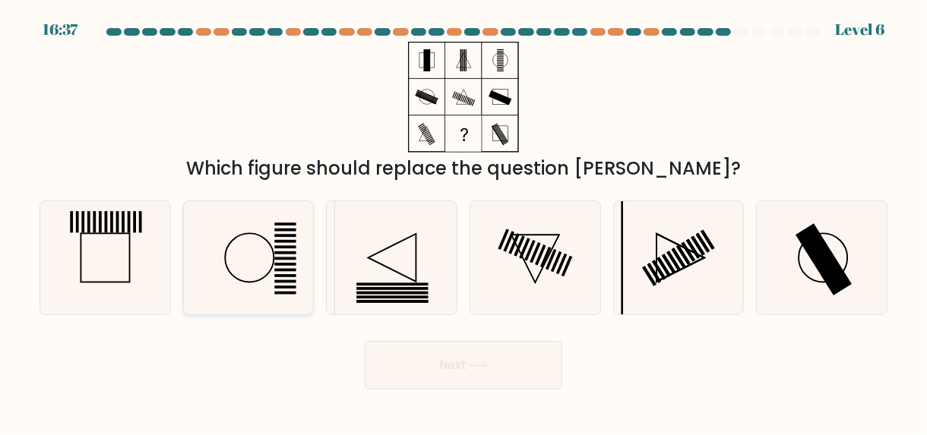
click at [302, 285] on icon at bounding box center [247, 257] width 113 height 113
click at [464, 222] on input "b." at bounding box center [464, 220] width 1 height 4
radio input "true"
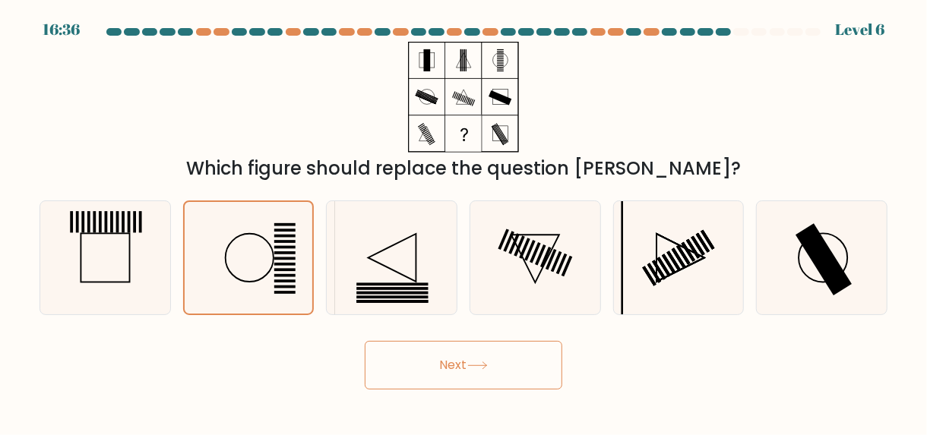
click at [451, 359] on button "Next" at bounding box center [464, 365] width 198 height 49
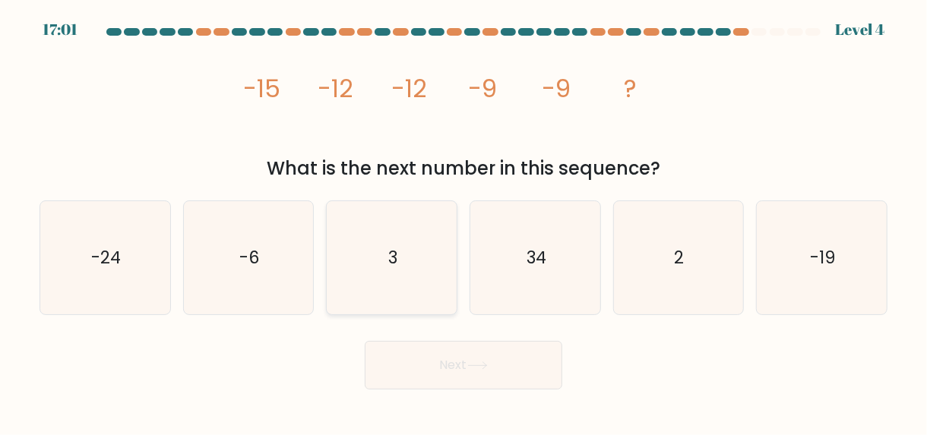
click at [406, 249] on icon "3" at bounding box center [391, 257] width 113 height 113
click at [464, 222] on input "c. 3" at bounding box center [464, 220] width 1 height 4
radio input "true"
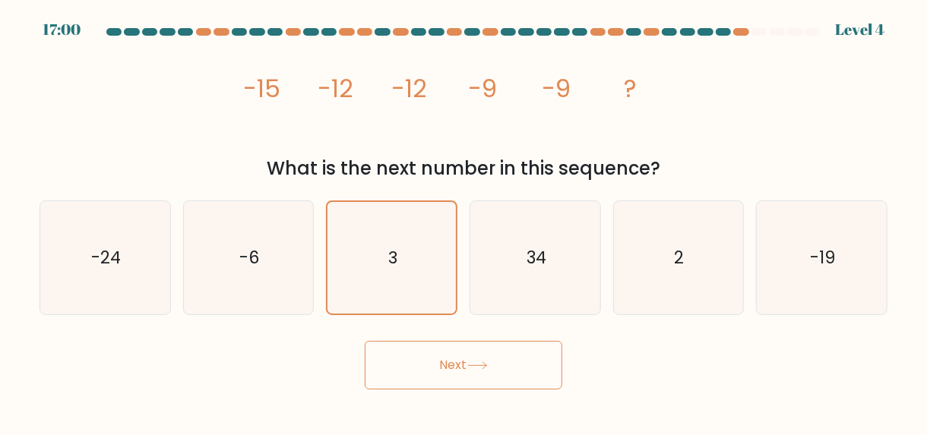
click at [485, 363] on icon at bounding box center [477, 366] width 21 height 8
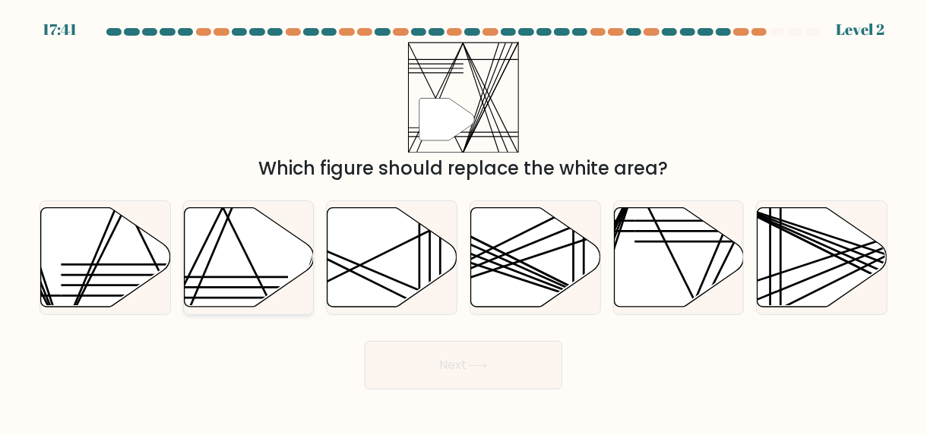
click at [254, 264] on icon at bounding box center [249, 257] width 130 height 100
click at [464, 222] on input "b." at bounding box center [464, 220] width 1 height 4
radio input "true"
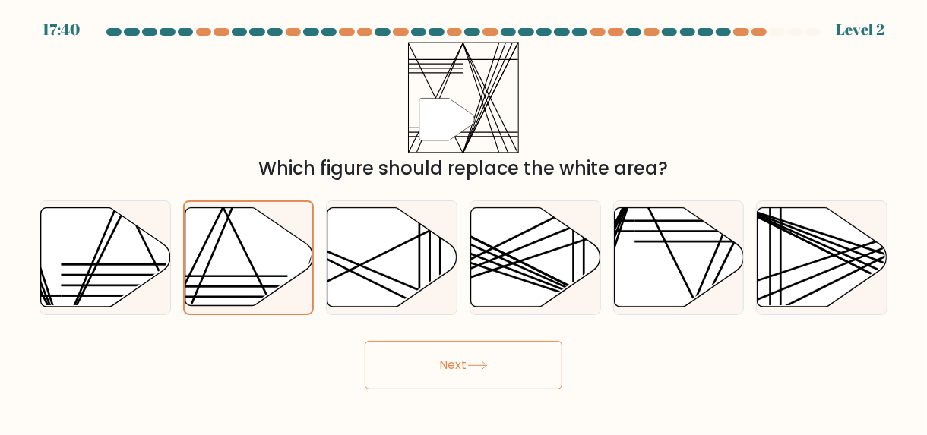
click at [458, 373] on button "Next" at bounding box center [464, 365] width 198 height 49
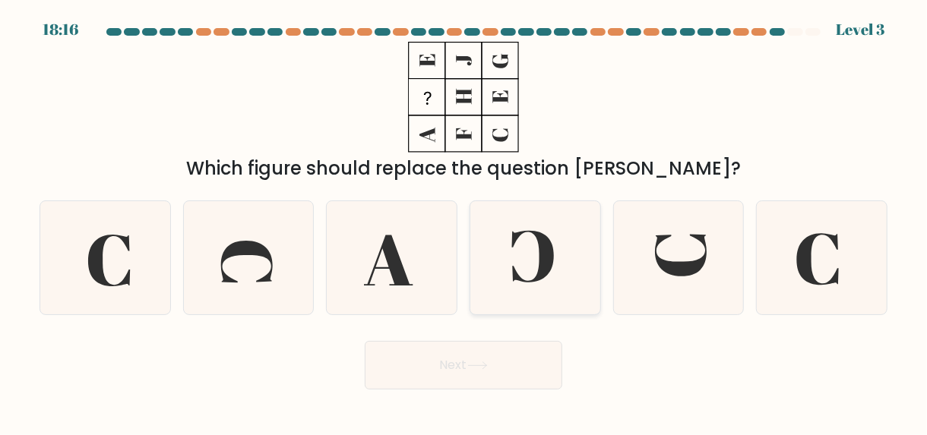
click at [528, 270] on icon at bounding box center [535, 257] width 113 height 113
click at [464, 222] on input "d." at bounding box center [464, 220] width 1 height 4
radio input "true"
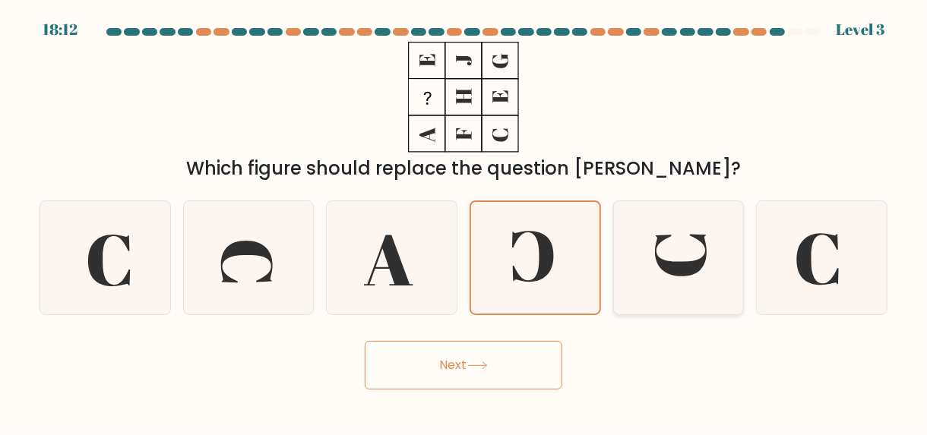
click at [685, 264] on icon at bounding box center [682, 255] width 52 height 42
click at [464, 222] on input "e." at bounding box center [464, 220] width 1 height 4
radio input "true"
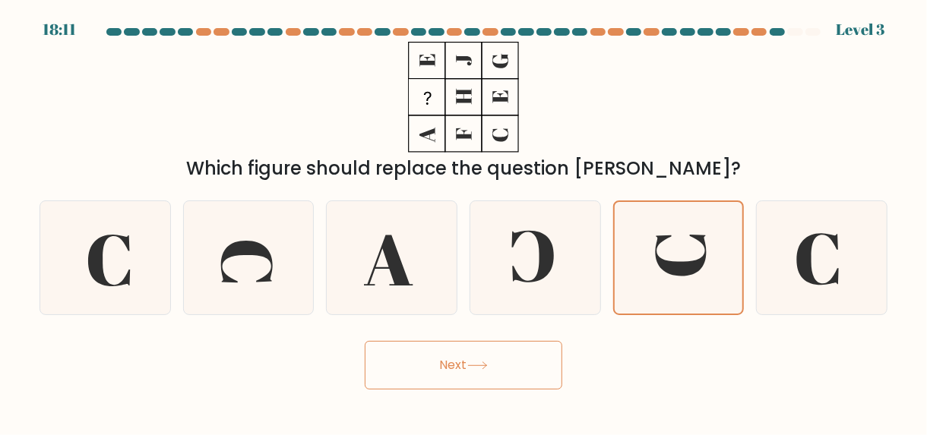
click at [478, 374] on button "Next" at bounding box center [464, 365] width 198 height 49
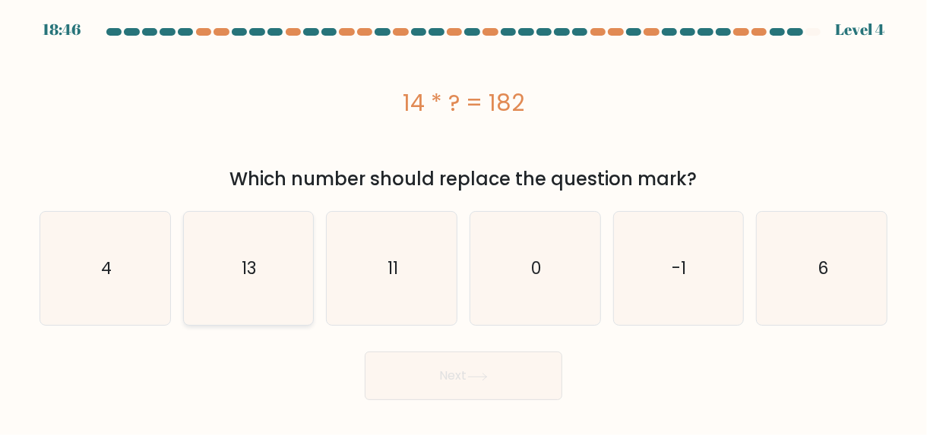
click at [233, 286] on icon "13" at bounding box center [247, 268] width 113 height 113
click at [464, 222] on input "b. 13" at bounding box center [464, 220] width 1 height 4
radio input "true"
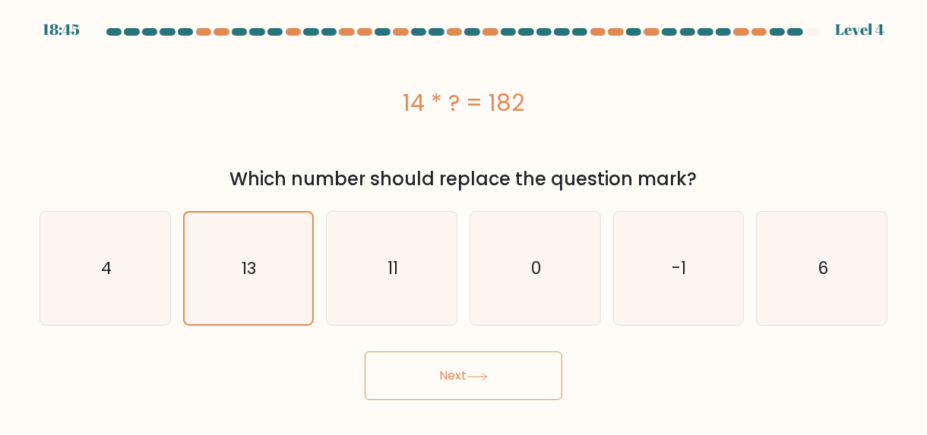
click at [465, 372] on button "Next" at bounding box center [464, 376] width 198 height 49
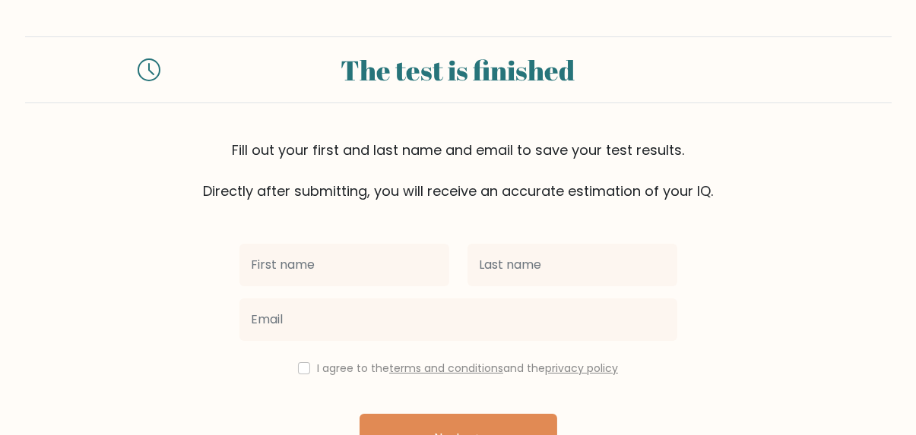
click at [313, 274] on input "text" at bounding box center [344, 265] width 210 height 43
type input "[PERSON_NAME]"
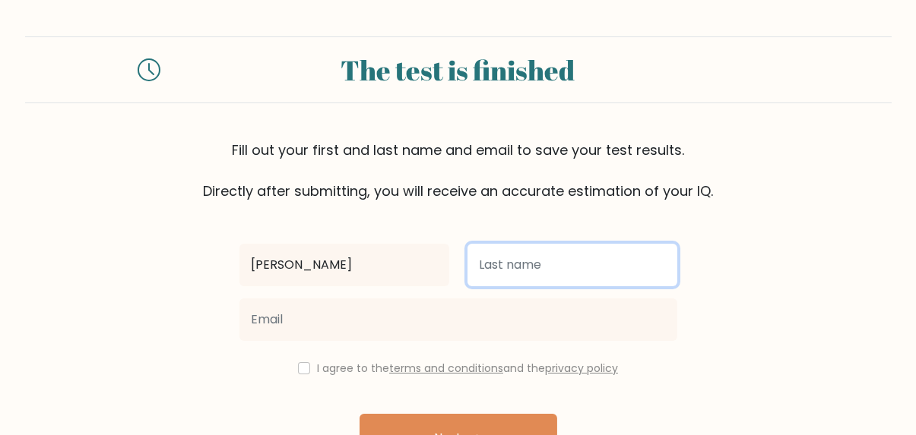
click at [551, 267] on input "text" at bounding box center [572, 265] width 210 height 43
type input "[PERSON_NAME]"
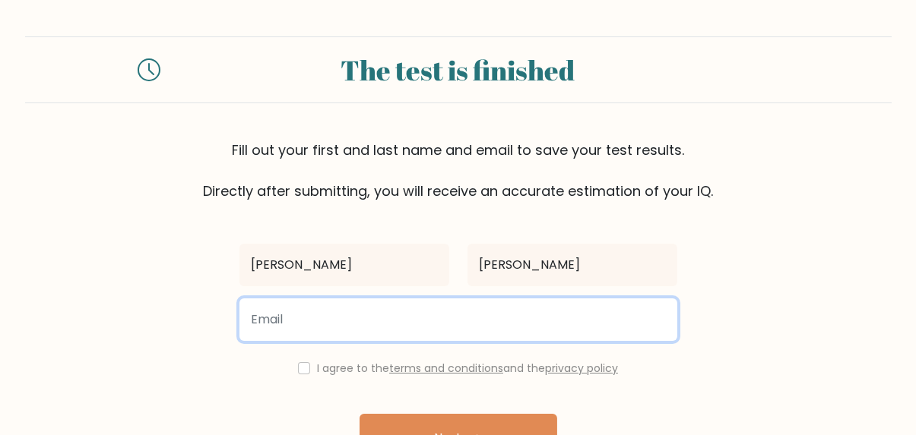
click at [385, 322] on input "email" at bounding box center [458, 320] width 438 height 43
type input "lhizqanatividad@gmail.com"
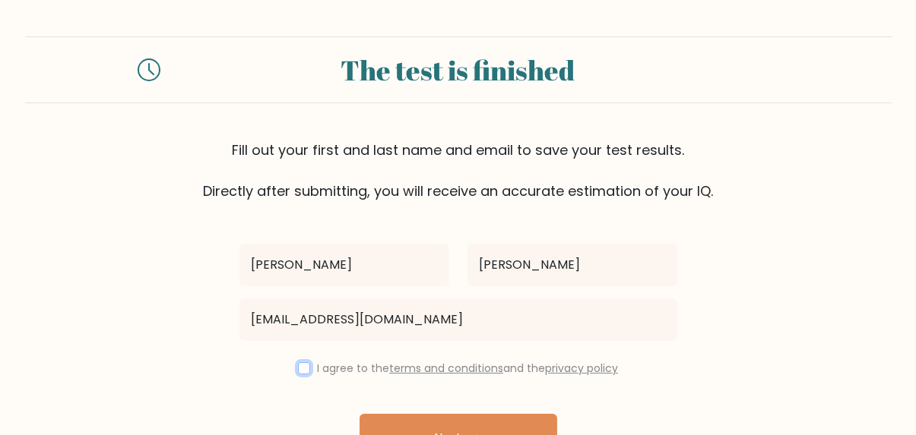
click at [298, 367] on input "checkbox" at bounding box center [304, 368] width 12 height 12
checkbox input "true"
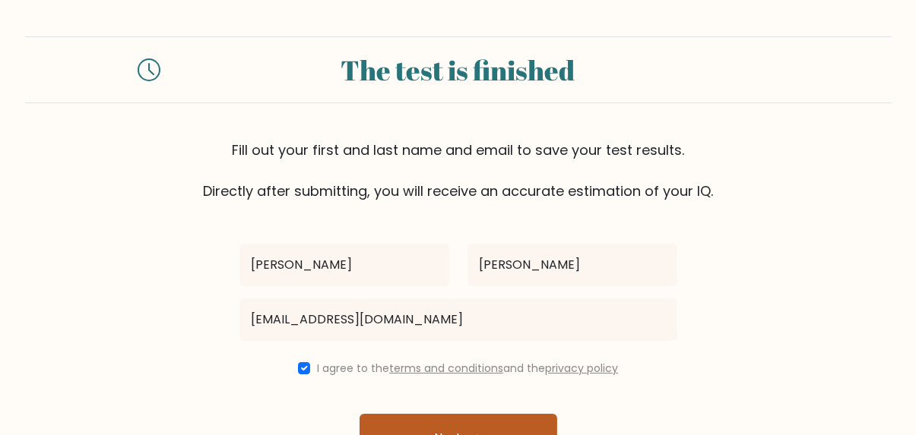
click at [417, 420] on button "Next" at bounding box center [458, 438] width 198 height 49
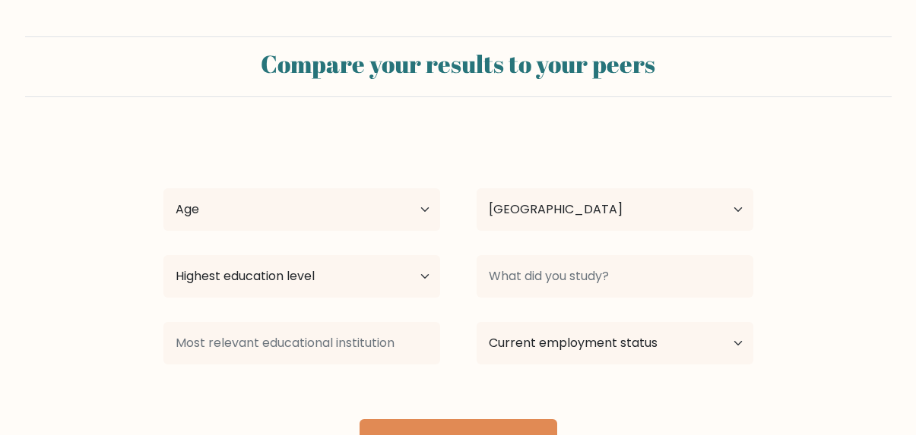
select select "PH"
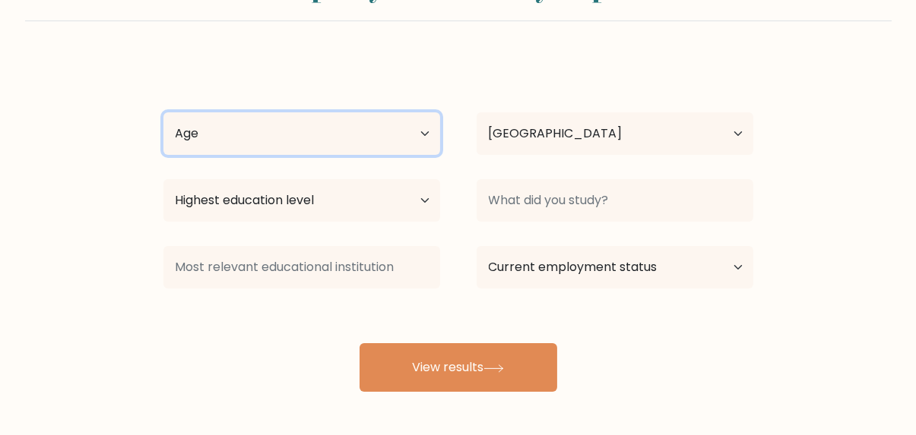
click at [349, 130] on select "Age Under [DEMOGRAPHIC_DATA] [DEMOGRAPHIC_DATA] [DEMOGRAPHIC_DATA] [DEMOGRAPHIC…" at bounding box center [301, 133] width 277 height 43
select select "35_44"
click at [163, 112] on select "Age Under [DEMOGRAPHIC_DATA] [DEMOGRAPHIC_DATA] [DEMOGRAPHIC_DATA] [DEMOGRAPHIC…" at bounding box center [301, 133] width 277 height 43
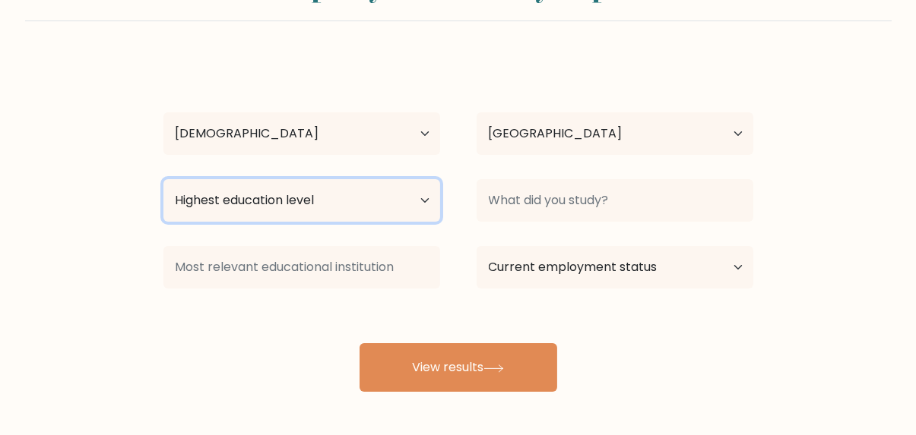
click at [426, 205] on select "Highest education level No schooling Primary Lower Secondary Upper Secondary Oc…" at bounding box center [301, 200] width 277 height 43
select select "bachelors_degree"
click at [163, 179] on select "Highest education level No schooling Primary Lower Secondary Upper Secondary Oc…" at bounding box center [301, 200] width 277 height 43
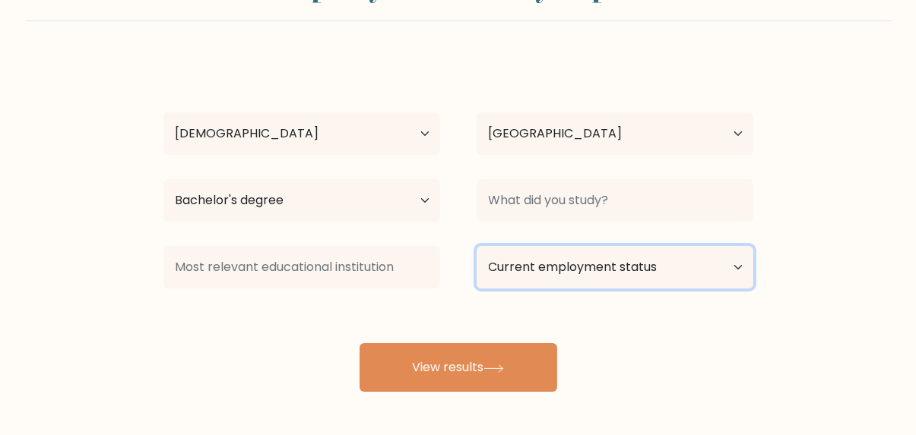
click at [589, 261] on select "Current employment status Employed Student Retired Other / prefer not to answer" at bounding box center [614, 267] width 277 height 43
select select "other"
click at [476, 246] on select "Current employment status Employed Student Retired Other / prefer not to answer" at bounding box center [614, 267] width 277 height 43
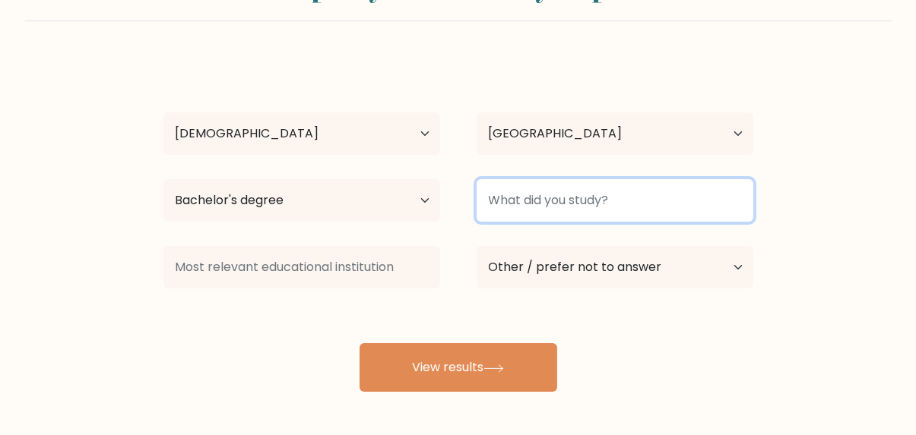
click at [580, 206] on input at bounding box center [614, 200] width 277 height 43
type input "BSCS"
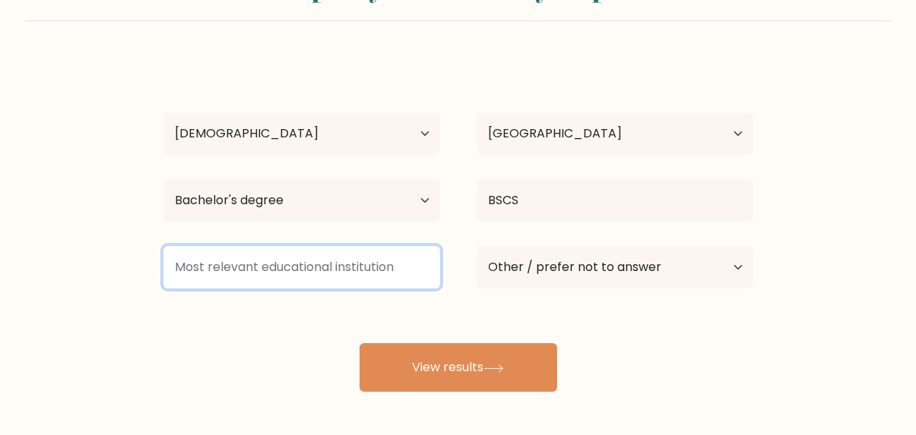
click at [343, 274] on input at bounding box center [301, 267] width 277 height 43
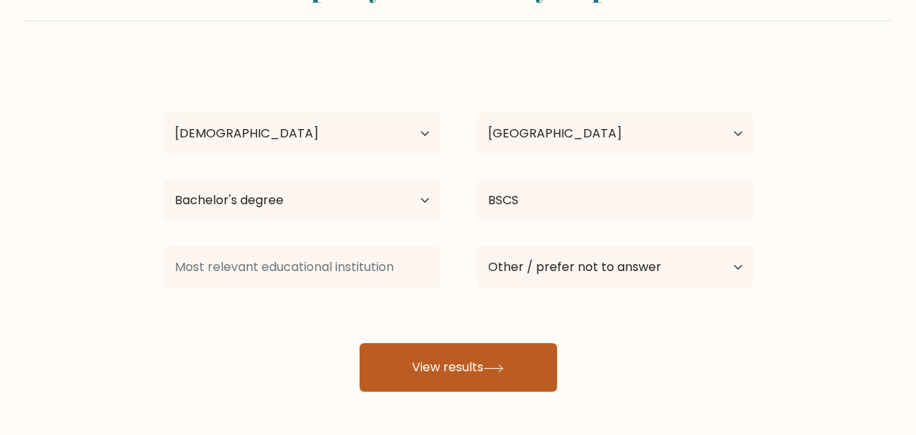
click at [438, 366] on button "View results" at bounding box center [458, 367] width 198 height 49
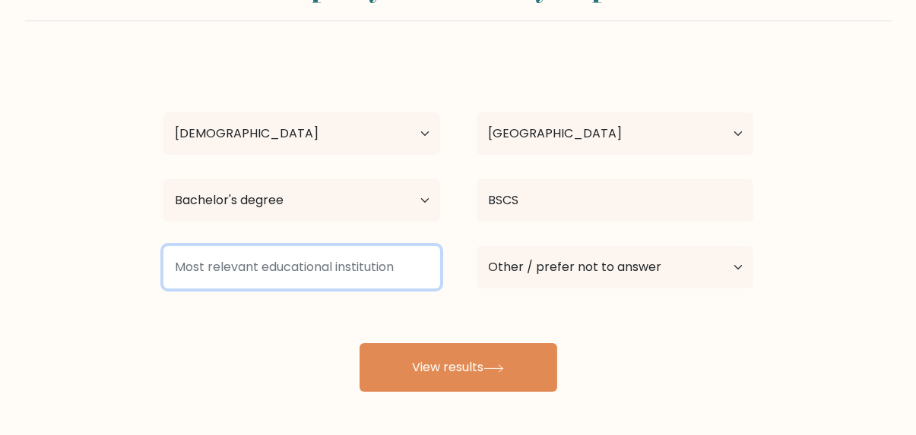
click at [312, 267] on input at bounding box center [301, 267] width 277 height 43
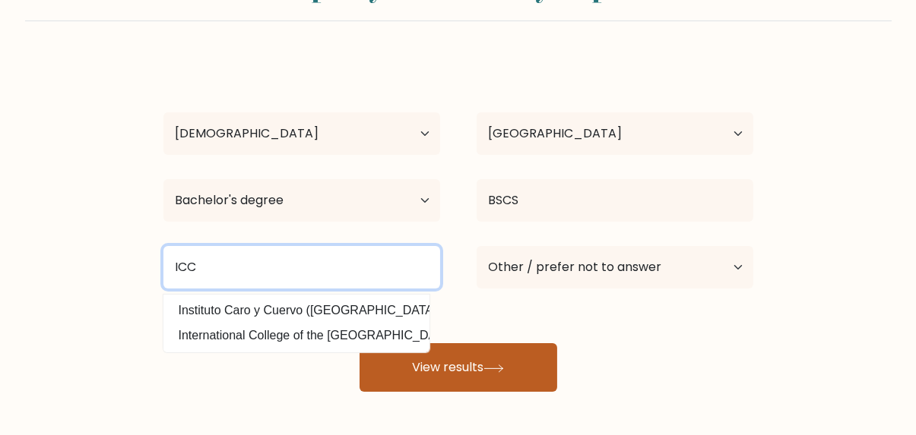
type input "ICC"
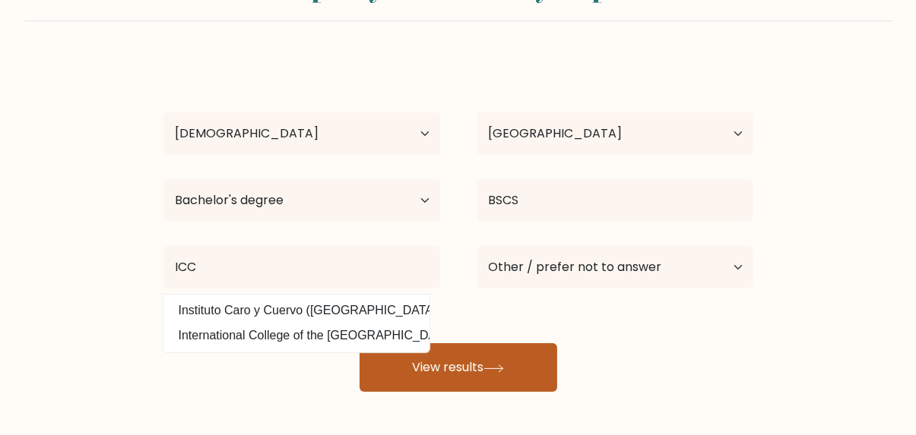
click at [484, 378] on button "View results" at bounding box center [458, 367] width 198 height 49
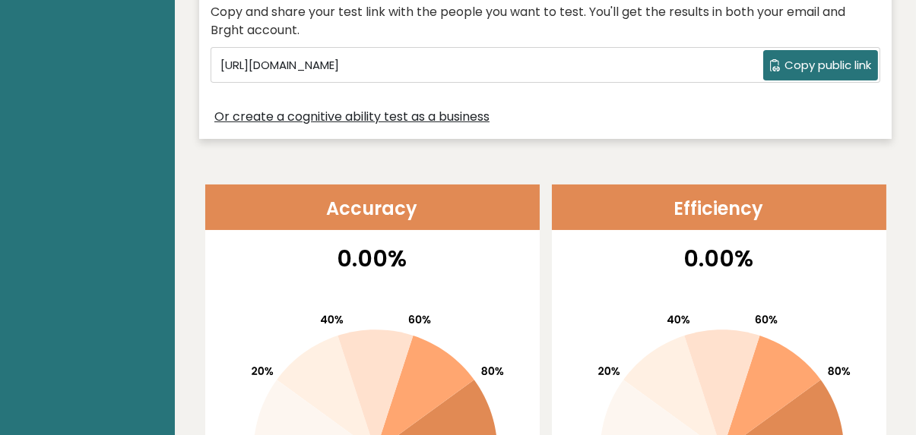
scroll to position [456, 0]
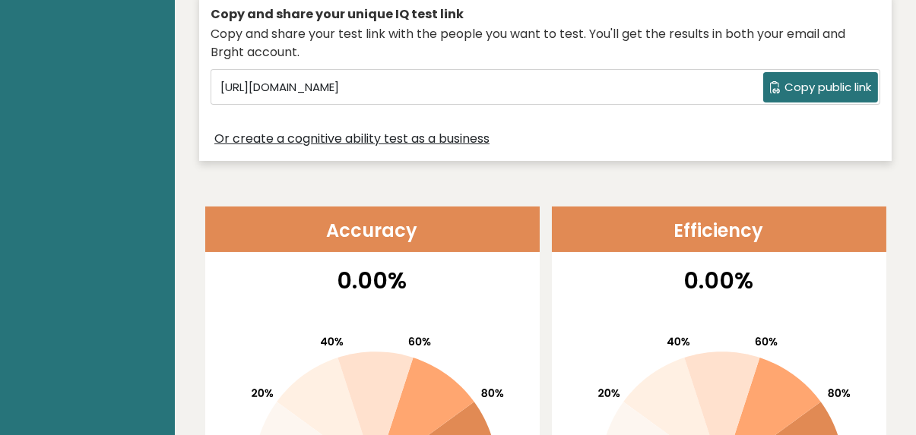
click at [814, 84] on span "Copy public link" at bounding box center [827, 87] width 87 height 17
